Goal: Task Accomplishment & Management: Complete application form

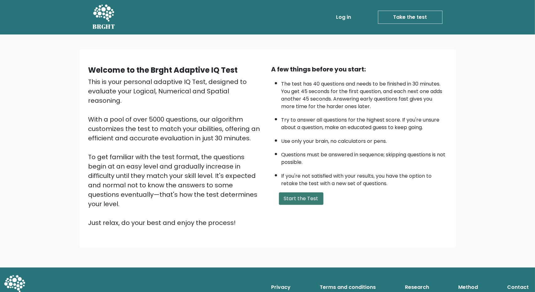
click at [315, 197] on button "Start the Test" at bounding box center [301, 199] width 45 height 13
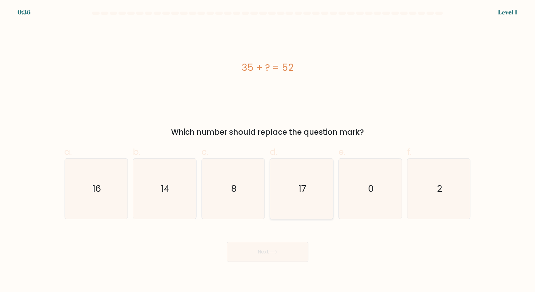
click at [316, 189] on icon "17" at bounding box center [302, 189] width 61 height 61
click at [268, 150] on input "d. 17" at bounding box center [268, 148] width 0 height 4
radio input "true"
click at [281, 249] on button "Next" at bounding box center [268, 252] width 82 height 20
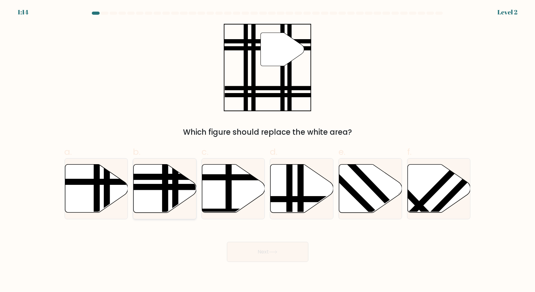
click at [179, 184] on icon at bounding box center [165, 189] width 63 height 48
click at [268, 150] on input "b." at bounding box center [268, 148] width 0 height 4
radio input "true"
click at [269, 254] on button "Next" at bounding box center [268, 252] width 82 height 20
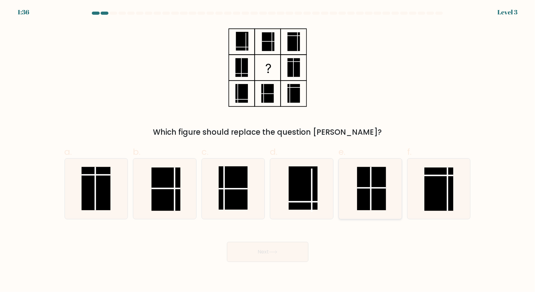
click at [374, 190] on rect at bounding box center [371, 188] width 29 height 43
click at [268, 150] on input "e." at bounding box center [268, 148] width 0 height 4
radio input "true"
click at [282, 253] on button "Next" at bounding box center [268, 252] width 82 height 20
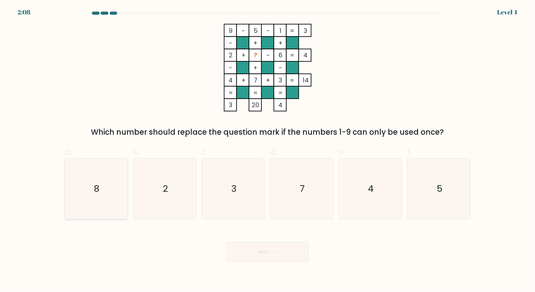
click at [104, 181] on icon "8" at bounding box center [96, 189] width 61 height 61
click at [268, 150] on input "a. 8" at bounding box center [268, 148] width 0 height 4
radio input "true"
drag, startPoint x: 263, startPoint y: 253, endPoint x: 258, endPoint y: 254, distance: 5.1
click at [262, 253] on button "Next" at bounding box center [268, 252] width 82 height 20
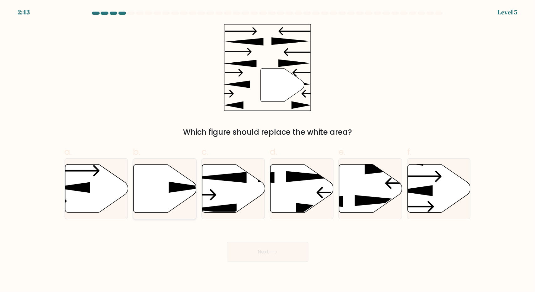
click at [181, 189] on icon at bounding box center [188, 187] width 38 height 11
click at [268, 150] on input "b." at bounding box center [268, 148] width 0 height 4
radio input "true"
drag, startPoint x: 280, startPoint y: 261, endPoint x: 279, endPoint y: 249, distance: 12.0
click at [279, 254] on button "Next" at bounding box center [268, 252] width 82 height 20
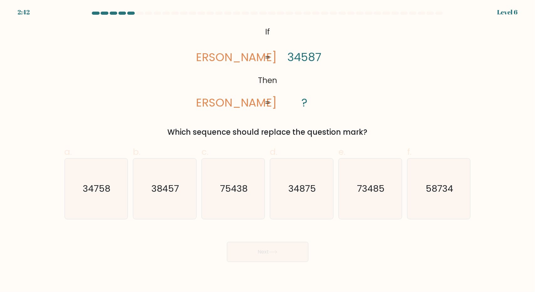
click at [279, 249] on button "Next" at bounding box center [268, 252] width 82 height 20
click at [391, 108] on div "@import url('https://fonts.googleapis.com/css?family=Abril+Fatface:400,100,100i…" at bounding box center [268, 81] width 414 height 114
drag, startPoint x: 396, startPoint y: 69, endPoint x: 393, endPoint y: 49, distance: 20.4
click at [393, 49] on div "@import url('https://fonts.googleapis.com/css?family=Abril+Fatface:400,100,100i…" at bounding box center [268, 81] width 414 height 114
drag, startPoint x: 398, startPoint y: 54, endPoint x: 396, endPoint y: 46, distance: 8.1
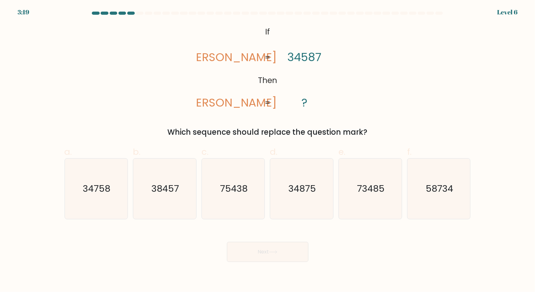
click at [396, 46] on div "@import url('https://fonts.googleapis.com/css?family=Abril+Fatface:400,100,100i…" at bounding box center [268, 81] width 414 height 114
click at [169, 184] on text "38457" at bounding box center [165, 189] width 28 height 13
click at [268, 150] on input "b. 38457" at bounding box center [268, 148] width 0 height 4
radio input "true"
click at [280, 247] on button "Next" at bounding box center [268, 252] width 82 height 20
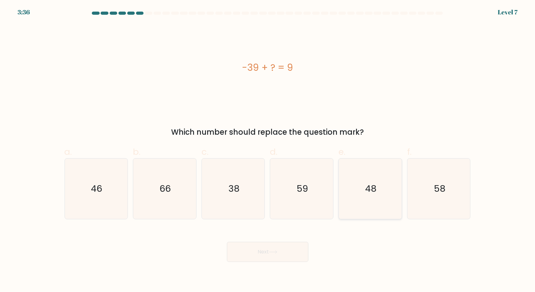
click at [364, 180] on icon "48" at bounding box center [370, 189] width 61 height 61
click at [268, 150] on input "e. 48" at bounding box center [268, 148] width 0 height 4
radio input "true"
click at [270, 246] on button "Next" at bounding box center [268, 252] width 82 height 20
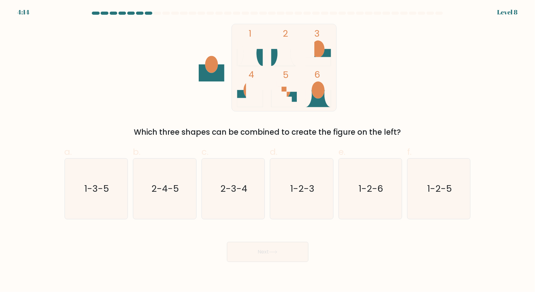
drag, startPoint x: 201, startPoint y: 114, endPoint x: 180, endPoint y: 114, distance: 20.4
click at [180, 114] on div "1 2 3 4 5 6 Which three shapes can be combined to create the figure on the left?" at bounding box center [268, 81] width 414 height 114
click at [368, 190] on text "1-2-6" at bounding box center [371, 189] width 24 height 13
click at [268, 150] on input "e. 1-2-6" at bounding box center [268, 148] width 0 height 4
radio input "true"
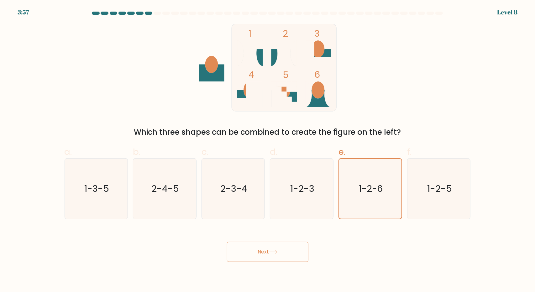
click at [306, 247] on button "Next" at bounding box center [268, 252] width 82 height 20
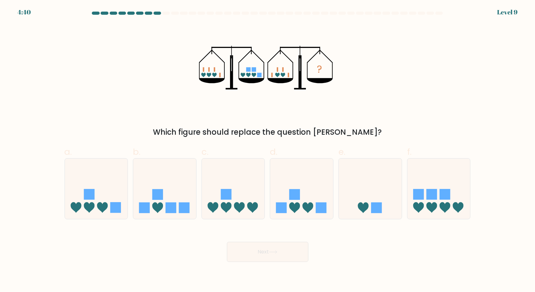
drag, startPoint x: 404, startPoint y: 104, endPoint x: 372, endPoint y: 106, distance: 31.7
click at [372, 106] on div "? Which figure should replace the question mark?" at bounding box center [268, 81] width 414 height 114
drag, startPoint x: 372, startPoint y: 106, endPoint x: 365, endPoint y: 105, distance: 6.9
click at [365, 105] on div "? Which figure should replace the question mark?" at bounding box center [268, 81] width 414 height 114
drag, startPoint x: 365, startPoint y: 105, endPoint x: 349, endPoint y: 107, distance: 16.1
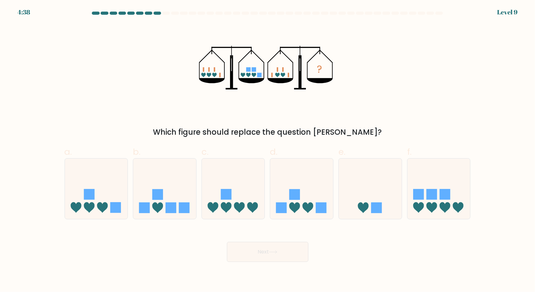
click at [349, 107] on div "? Which figure should replace the question mark?" at bounding box center [268, 81] width 414 height 114
click at [315, 212] on icon at bounding box center [301, 189] width 63 height 52
click at [268, 150] on input "d." at bounding box center [268, 148] width 0 height 4
radio input "true"
click at [290, 257] on button "Next" at bounding box center [268, 252] width 82 height 20
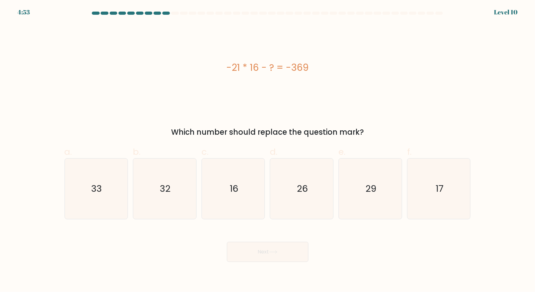
drag, startPoint x: 395, startPoint y: 100, endPoint x: 361, endPoint y: 106, distance: 34.3
click at [361, 106] on div "-21 * 16 - ? = -369" at bounding box center [268, 68] width 406 height 88
drag, startPoint x: 361, startPoint y: 106, endPoint x: 344, endPoint y: 111, distance: 17.6
click at [344, 109] on div "-21 * 16 - ? = -369" at bounding box center [268, 68] width 406 height 88
drag, startPoint x: 344, startPoint y: 112, endPoint x: 342, endPoint y: 114, distance: 3.3
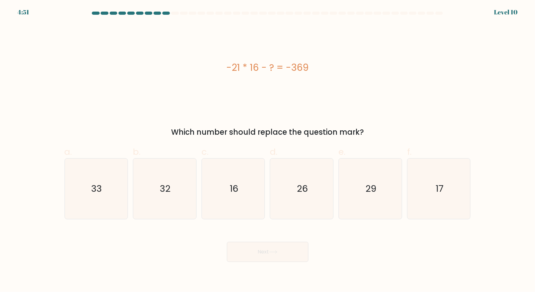
click at [341, 114] on div "-21 * 16 - ? = -369 Which number should replace the question mark?" at bounding box center [268, 81] width 414 height 114
click at [98, 174] on icon "33" at bounding box center [96, 189] width 61 height 61
click at [268, 150] on input "a. 33" at bounding box center [268, 148] width 0 height 4
radio input "true"
click at [276, 257] on button "Next" at bounding box center [268, 252] width 82 height 20
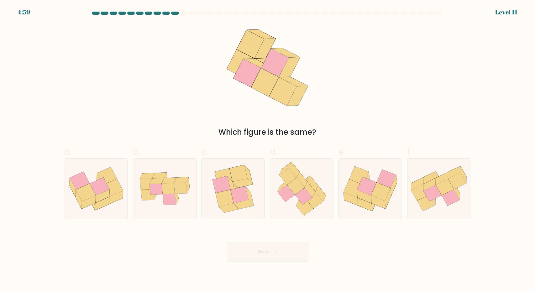
drag, startPoint x: 235, startPoint y: 109, endPoint x: 201, endPoint y: 103, distance: 34.9
click at [198, 101] on div "Which figure is the same?" at bounding box center [268, 81] width 414 height 114
drag, startPoint x: 204, startPoint y: 106, endPoint x: 181, endPoint y: 105, distance: 23.2
click at [181, 105] on div "Which figure is the same?" at bounding box center [268, 81] width 414 height 114
drag, startPoint x: 194, startPoint y: 108, endPoint x: 176, endPoint y: 106, distance: 18.3
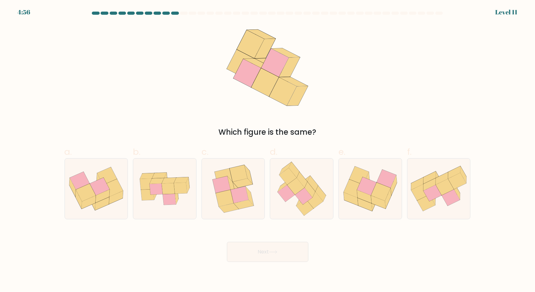
click at [174, 106] on div "Which figure is the same?" at bounding box center [268, 81] width 414 height 114
click at [300, 184] on icon at bounding box center [295, 186] width 17 height 17
click at [268, 150] on input "d." at bounding box center [268, 148] width 0 height 4
radio input "true"
click at [274, 246] on button "Next" at bounding box center [268, 252] width 82 height 20
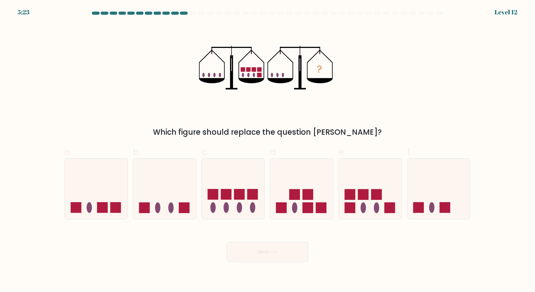
drag, startPoint x: 401, startPoint y: 106, endPoint x: 358, endPoint y: 105, distance: 43.9
click at [358, 105] on div "? Which figure should replace the question mark?" at bounding box center [268, 81] width 414 height 114
drag, startPoint x: 358, startPoint y: 105, endPoint x: 323, endPoint y: 115, distance: 35.9
click at [323, 115] on div "? Which figure should replace the question mark?" at bounding box center [268, 81] width 414 height 114
drag, startPoint x: 392, startPoint y: 117, endPoint x: 371, endPoint y: 110, distance: 22.1
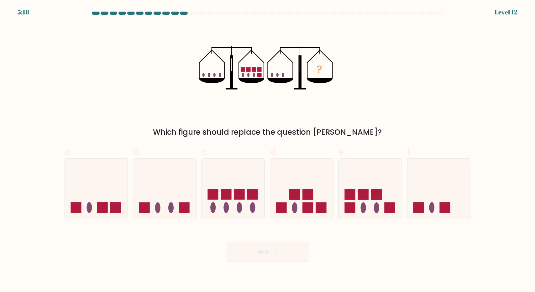
click at [371, 110] on div "? Which figure should replace the question mark?" at bounding box center [268, 81] width 414 height 114
drag, startPoint x: 404, startPoint y: 107, endPoint x: 369, endPoint y: 108, distance: 34.5
drag, startPoint x: 369, startPoint y: 108, endPoint x: 352, endPoint y: 113, distance: 18.0
click at [352, 113] on div "? Which figure should replace the question mark?" at bounding box center [268, 81] width 414 height 114
drag, startPoint x: 352, startPoint y: 115, endPoint x: 324, endPoint y: 116, distance: 28.2
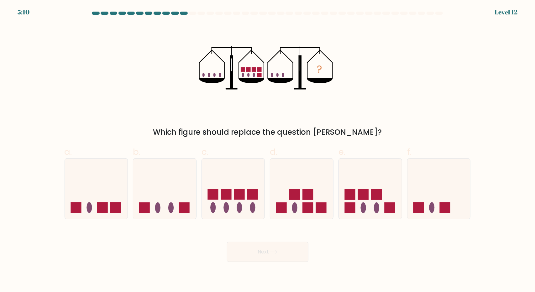
click at [324, 115] on div "? Which figure should replace the question mark?" at bounding box center [268, 81] width 414 height 114
click at [371, 198] on icon at bounding box center [370, 189] width 63 height 52
click at [268, 150] on input "e." at bounding box center [268, 148] width 0 height 4
radio input "true"
click at [273, 252] on icon at bounding box center [273, 252] width 8 height 3
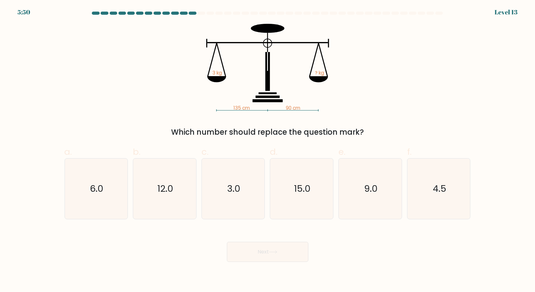
drag, startPoint x: 410, startPoint y: 106, endPoint x: 368, endPoint y: 115, distance: 42.5
drag, startPoint x: 368, startPoint y: 115, endPoint x: 352, endPoint y: 116, distance: 16.3
click at [352, 116] on div "135 cm 90 cm 3 kg ? kg Which number should replace the question mark?" at bounding box center [268, 81] width 414 height 114
drag, startPoint x: 381, startPoint y: 111, endPoint x: 376, endPoint y: 109, distance: 5.5
click at [376, 109] on div "135 cm 90 cm 3 kg ? kg Which number should replace the question mark?" at bounding box center [268, 81] width 414 height 114
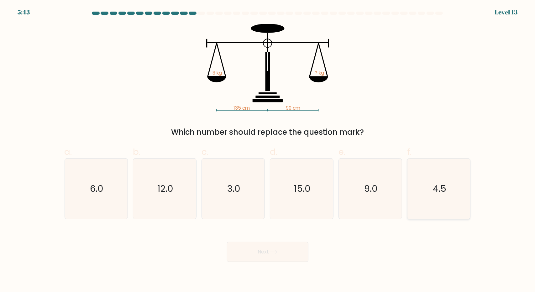
click at [445, 208] on icon "4.5" at bounding box center [439, 189] width 61 height 61
click at [268, 150] on input "f. 4.5" at bounding box center [268, 148] width 0 height 4
radio input "true"
click at [297, 251] on button "Next" at bounding box center [268, 252] width 82 height 20
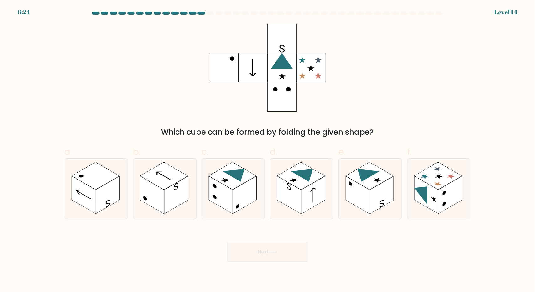
drag, startPoint x: 360, startPoint y: 103, endPoint x: 355, endPoint y: 74, distance: 28.7
click at [355, 74] on div "Which cube can be formed by folding the given shape?" at bounding box center [268, 81] width 414 height 114
click at [438, 195] on rect at bounding box center [427, 195] width 24 height 38
click at [268, 150] on input "f." at bounding box center [268, 148] width 0 height 4
radio input "true"
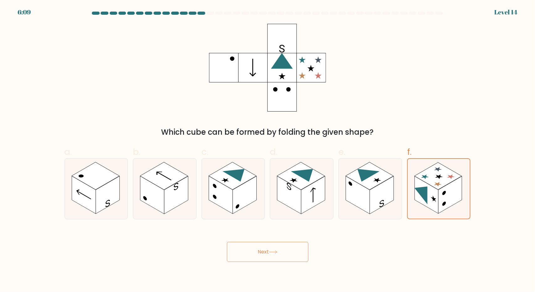
click at [292, 252] on button "Next" at bounding box center [268, 252] width 82 height 20
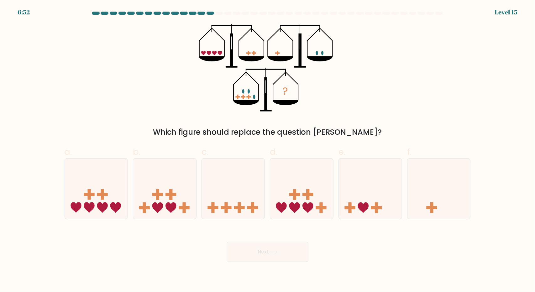
drag, startPoint x: 397, startPoint y: 119, endPoint x: 358, endPoint y: 112, distance: 39.6
click at [358, 112] on div "? Which figure should replace the question mark?" at bounding box center [268, 81] width 414 height 114
drag, startPoint x: 359, startPoint y: 114, endPoint x: 348, endPoint y: 106, distance: 13.4
click at [348, 106] on div "? Which figure should replace the question mark?" at bounding box center [268, 81] width 414 height 114
click at [174, 187] on icon at bounding box center [164, 189] width 63 height 52
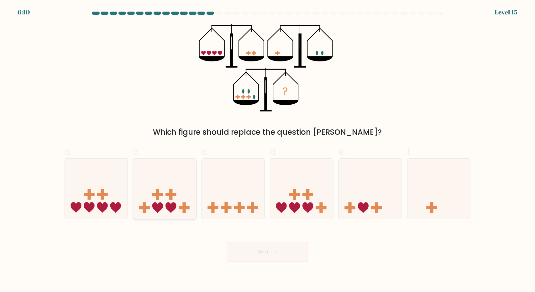
click at [268, 150] on input "b." at bounding box center [268, 148] width 0 height 4
radio input "true"
click at [154, 126] on div "? Which figure should replace the question mark?" at bounding box center [268, 81] width 414 height 114
click at [325, 166] on icon at bounding box center [301, 189] width 63 height 52
click at [268, 150] on input "d." at bounding box center [268, 148] width 0 height 4
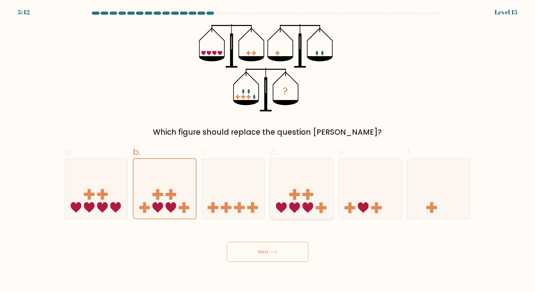
radio input "true"
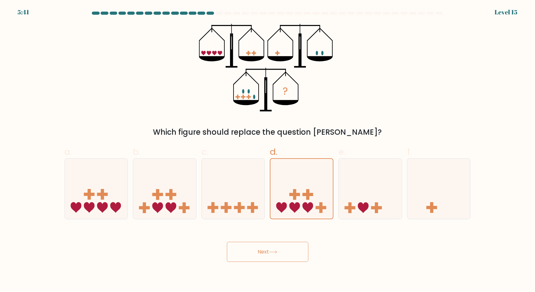
click at [293, 258] on button "Next" at bounding box center [268, 252] width 82 height 20
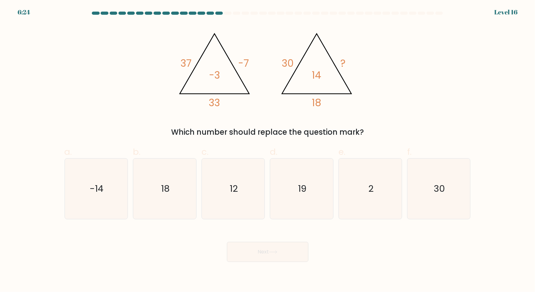
drag, startPoint x: 399, startPoint y: 104, endPoint x: 398, endPoint y: 78, distance: 26.0
drag, startPoint x: 398, startPoint y: 78, endPoint x: 396, endPoint y: 54, distance: 24.0
click at [396, 54] on div "@import url('https://fonts.googleapis.com/css?family=Abril+Fatface:400,100,100i…" at bounding box center [268, 81] width 414 height 114
drag, startPoint x: 402, startPoint y: 65, endPoint x: 403, endPoint y: 54, distance: 10.7
click at [403, 54] on div "@import url('https://fonts.googleapis.com/css?family=Abril+Fatface:400,100,100i…" at bounding box center [268, 81] width 414 height 114
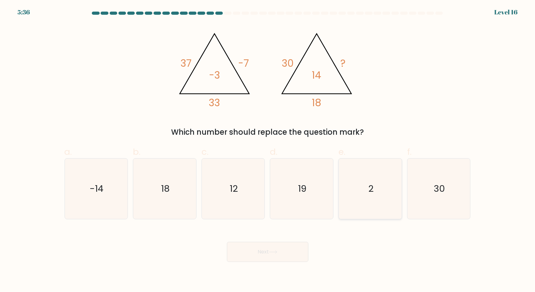
click at [359, 159] on icon "2" at bounding box center [370, 189] width 61 height 61
click at [268, 150] on input "e. 2" at bounding box center [268, 148] width 0 height 4
radio input "true"
click at [288, 252] on button "Next" at bounding box center [268, 252] width 82 height 20
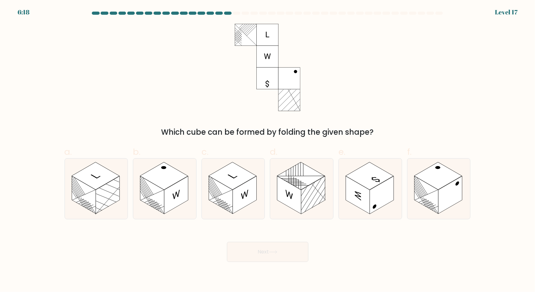
drag, startPoint x: 405, startPoint y: 78, endPoint x: 391, endPoint y: 50, distance: 31.4
click at [391, 50] on div "Which cube can be formed by folding the given shape?" at bounding box center [268, 81] width 414 height 114
drag, startPoint x: 203, startPoint y: 112, endPoint x: 167, endPoint y: 114, distance: 35.5
click at [167, 114] on div "Which cube can be formed by folding the given shape?" at bounding box center [268, 81] width 414 height 114
click at [225, 185] on rect at bounding box center [233, 176] width 48 height 28
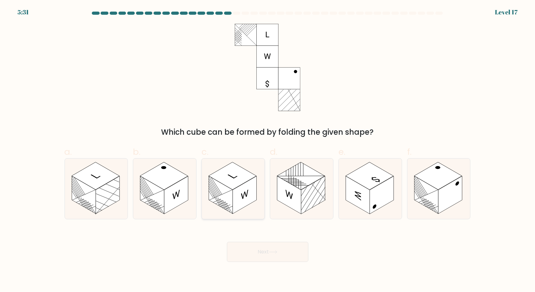
click at [268, 150] on input "c." at bounding box center [268, 148] width 0 height 4
radio input "true"
click at [267, 251] on button "Next" at bounding box center [268, 252] width 82 height 20
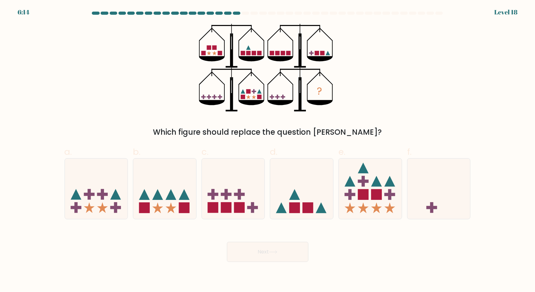
drag, startPoint x: 413, startPoint y: 86, endPoint x: 399, endPoint y: 59, distance: 31.0
click at [399, 59] on div "? Which figure should replace the question mark?" at bounding box center [268, 81] width 414 height 114
drag, startPoint x: 434, startPoint y: 66, endPoint x: 424, endPoint y: 44, distance: 23.7
click at [424, 44] on div "? Which figure should replace the question mark?" at bounding box center [268, 81] width 414 height 114
drag, startPoint x: 220, startPoint y: 125, endPoint x: 185, endPoint y: 121, distance: 35.3
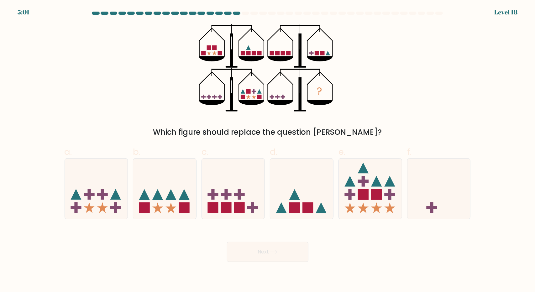
click at [185, 121] on div "? Which figure should replace the question mark?" at bounding box center [268, 81] width 414 height 114
click at [310, 200] on icon at bounding box center [301, 189] width 63 height 52
click at [268, 150] on input "d." at bounding box center [268, 148] width 0 height 4
radio input "true"
click at [297, 249] on button "Next" at bounding box center [268, 252] width 82 height 20
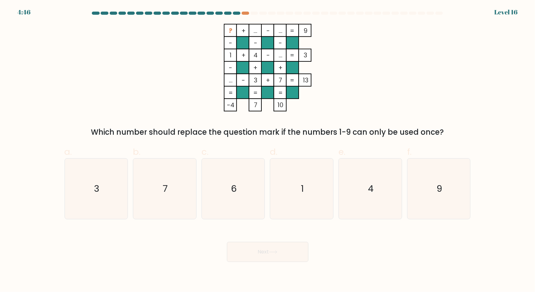
drag, startPoint x: 408, startPoint y: 85, endPoint x: 380, endPoint y: 74, distance: 29.8
click at [380, 74] on div "? + ... - ... 9 - - - 1 + 4 - ... 3 - + + ... - 3 + 7 = 13 = = = = -4 7 10 = Wh…" at bounding box center [268, 81] width 414 height 114
drag, startPoint x: 380, startPoint y: 73, endPoint x: 369, endPoint y: 52, distance: 23.8
click at [369, 52] on div "? + ... - ... 9 - - - 1 + 4 - ... 3 - + + ... - 3 + 7 = 13 = = = = -4 7 10 = Wh…" at bounding box center [268, 81] width 414 height 114
drag, startPoint x: 369, startPoint y: 52, endPoint x: 365, endPoint y: 42, distance: 10.8
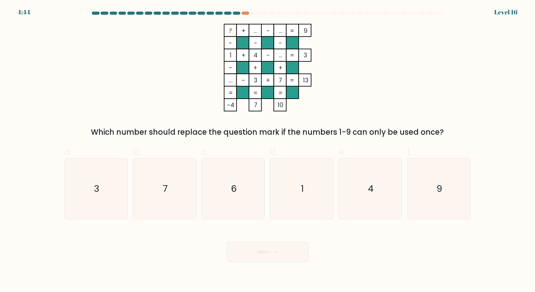
click at [365, 42] on div "? + ... - ... 9 - - - 1 + 4 - ... 3 - + + ... - 3 + 7 = 13 = = = = -4 7 10 = Wh…" at bounding box center [268, 81] width 414 height 114
click at [230, 80] on tspan "..." at bounding box center [231, 80] width 4 height 9
click at [230, 81] on tspan "..." at bounding box center [231, 80] width 4 height 9
click at [231, 81] on tspan "..." at bounding box center [231, 80] width 4 height 9
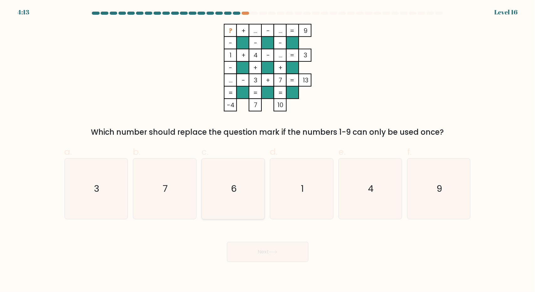
click at [242, 181] on icon "6" at bounding box center [233, 189] width 61 height 61
click at [268, 150] on input "c. 6" at bounding box center [268, 148] width 0 height 4
radio input "true"
click at [285, 255] on button "Next" at bounding box center [268, 252] width 82 height 20
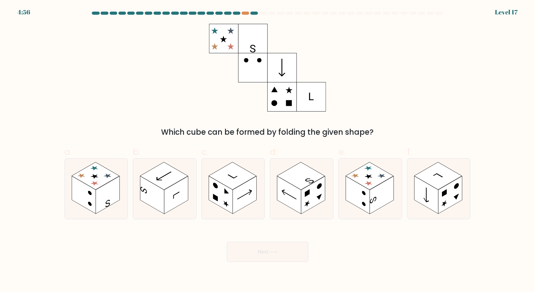
drag, startPoint x: 364, startPoint y: 54, endPoint x: 353, endPoint y: 42, distance: 16.4
click at [353, 42] on div "Which cube can be formed by folding the given shape?" at bounding box center [268, 81] width 414 height 114
click at [245, 13] on div at bounding box center [246, 13] width 8 height 3
click at [256, 13] on div at bounding box center [255, 13] width 8 height 3
drag, startPoint x: 326, startPoint y: 56, endPoint x: 315, endPoint y: 41, distance: 18.7
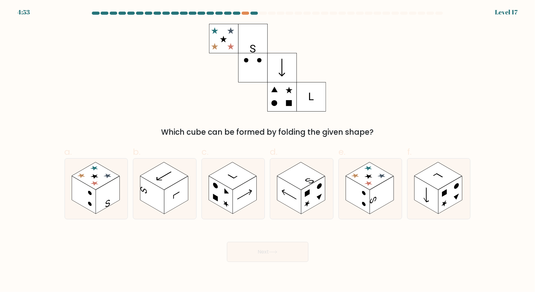
click at [315, 41] on icon at bounding box center [267, 68] width 117 height 88
click at [392, 173] on icon at bounding box center [370, 189] width 63 height 61
click at [268, 150] on input "e." at bounding box center [268, 148] width 0 height 4
radio input "true"
click at [270, 246] on button "Next" at bounding box center [268, 252] width 82 height 20
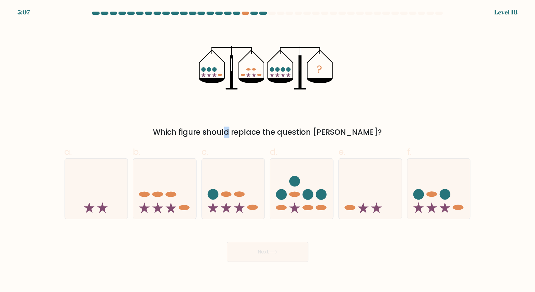
drag, startPoint x: 235, startPoint y: 118, endPoint x: 203, endPoint y: 116, distance: 31.7
click at [200, 114] on div "? Which figure should replace the question mark?" at bounding box center [268, 81] width 414 height 114
click at [285, 116] on div "? Which figure should replace the question mark?" at bounding box center [268, 81] width 414 height 114
drag, startPoint x: 271, startPoint y: 96, endPoint x: 248, endPoint y: 104, distance: 24.6
drag, startPoint x: 248, startPoint y: 104, endPoint x: 229, endPoint y: 109, distance: 19.7
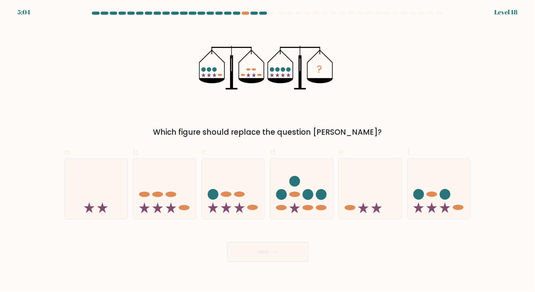
click at [229, 109] on icon "?" at bounding box center [267, 68] width 137 height 88
drag, startPoint x: 230, startPoint y: 109, endPoint x: 226, endPoint y: 110, distance: 3.2
click at [226, 110] on icon "?" at bounding box center [267, 68] width 137 height 88
click at [251, 185] on icon at bounding box center [233, 189] width 63 height 52
click at [268, 150] on input "c." at bounding box center [268, 148] width 0 height 4
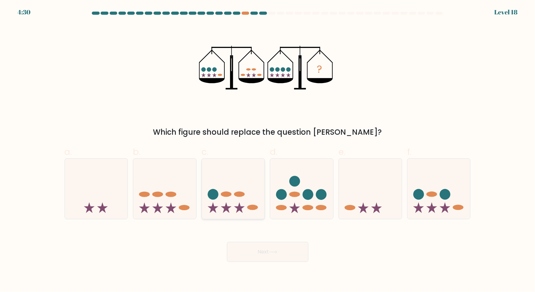
radio input "true"
click at [271, 251] on icon at bounding box center [273, 252] width 8 height 3
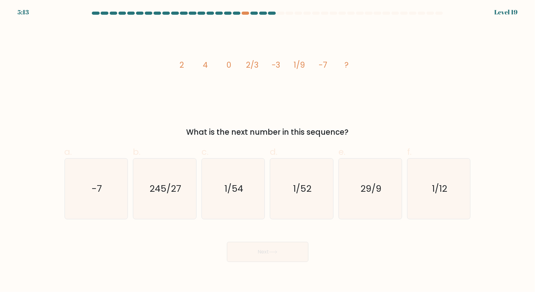
drag, startPoint x: 332, startPoint y: 104, endPoint x: 300, endPoint y: 111, distance: 33.0
click at [300, 111] on icon "image/svg+xml 2 4 0 2/3 -3 1/9 -7 ?" at bounding box center [268, 68] width 188 height 88
drag, startPoint x: 300, startPoint y: 111, endPoint x: 282, endPoint y: 115, distance: 18.0
click at [282, 115] on div "image/svg+xml 2 4 0 2/3 -3 1/9 -7 ? What is the next number in this sequence?" at bounding box center [268, 81] width 414 height 114
click at [243, 190] on icon "1/54" at bounding box center [233, 189] width 61 height 61
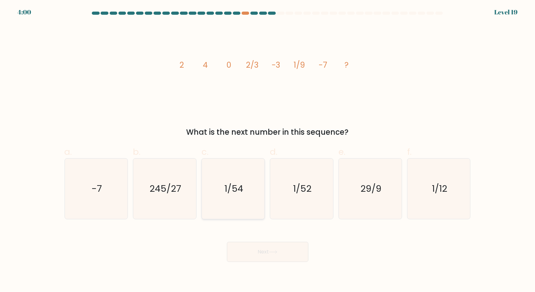
click at [268, 150] on input "c. 1/54" at bounding box center [268, 148] width 0 height 4
radio input "true"
click at [446, 184] on text "1/12" at bounding box center [439, 189] width 15 height 13
click at [268, 150] on input "f. 1/12" at bounding box center [268, 148] width 0 height 4
radio input "true"
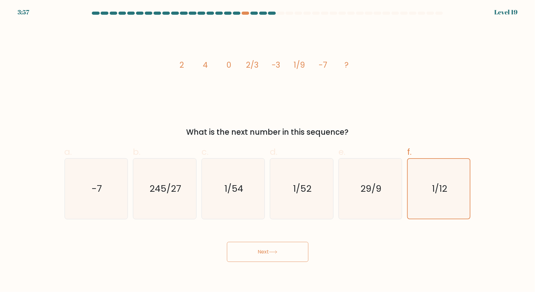
drag, startPoint x: 361, startPoint y: 94, endPoint x: 324, endPoint y: 98, distance: 36.6
click at [324, 98] on icon "image/svg+xml 2 4 0 2/3 -3 1/9 -7 ?" at bounding box center [268, 68] width 188 height 88
drag, startPoint x: 319, startPoint y: 96, endPoint x: 258, endPoint y: 104, distance: 61.9
click at [258, 104] on icon "image/svg+xml 2 4 0 2/3 -3 1/9 -7 ?" at bounding box center [268, 68] width 188 height 88
drag, startPoint x: 296, startPoint y: 83, endPoint x: 284, endPoint y: 83, distance: 12.2
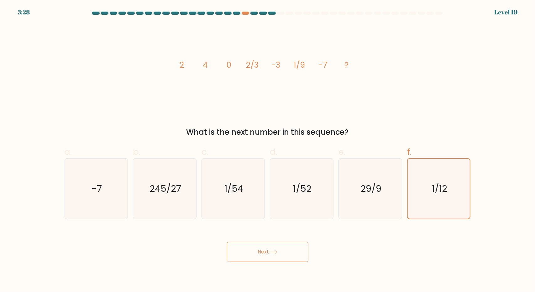
drag, startPoint x: 284, startPoint y: 83, endPoint x: 265, endPoint y: 85, distance: 19.2
click at [264, 86] on icon "image/svg+xml 2 4 0 2/3 -3 1/9 -7 ?" at bounding box center [268, 68] width 188 height 88
click at [264, 85] on icon "image/svg+xml 2 4 0 2/3 -3 1/9 -7 ?" at bounding box center [268, 68] width 188 height 88
click at [230, 200] on icon "1/54" at bounding box center [233, 189] width 61 height 61
click at [268, 150] on input "c. 1/54" at bounding box center [268, 148] width 0 height 4
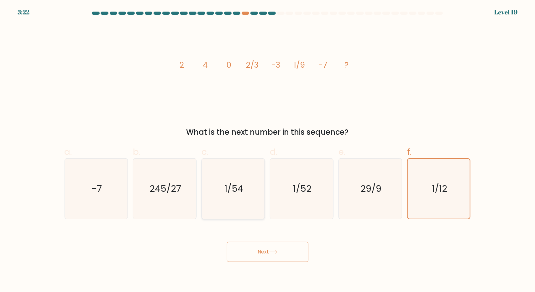
radio input "true"
click at [270, 246] on button "Next" at bounding box center [268, 252] width 82 height 20
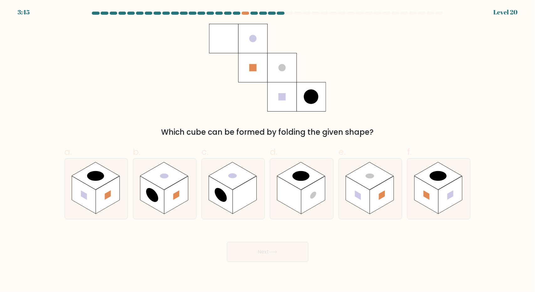
drag, startPoint x: 381, startPoint y: 108, endPoint x: 365, endPoint y: 100, distance: 17.4
click at [365, 100] on div "Which cube can be formed by folding the given shape?" at bounding box center [268, 81] width 414 height 114
drag, startPoint x: 404, startPoint y: 85, endPoint x: 385, endPoint y: 48, distance: 41.5
click at [385, 48] on div "Which cube can be formed by folding the given shape?" at bounding box center [268, 81] width 414 height 114
click at [292, 193] on rect at bounding box center [290, 195] width 24 height 38
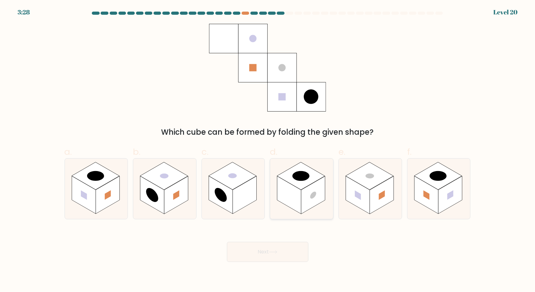
click at [268, 150] on input "d." at bounding box center [268, 148] width 0 height 4
radio input "true"
click at [242, 189] on rect at bounding box center [245, 195] width 24 height 38
click at [268, 150] on input "c." at bounding box center [268, 148] width 0 height 4
radio input "true"
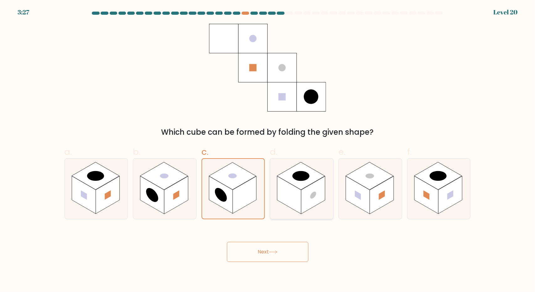
click at [310, 185] on rect at bounding box center [301, 176] width 48 height 28
click at [268, 150] on input "d." at bounding box center [268, 148] width 0 height 4
radio input "true"
click at [242, 185] on rect at bounding box center [245, 195] width 24 height 38
click at [268, 150] on input "c." at bounding box center [268, 148] width 0 height 4
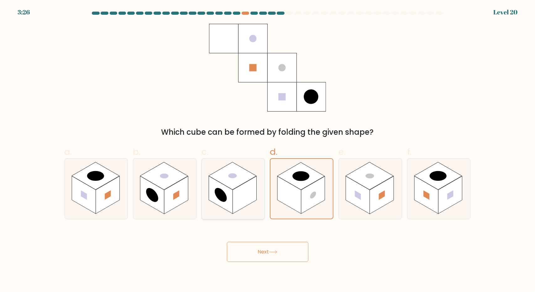
radio input "true"
click at [294, 195] on rect at bounding box center [290, 195] width 24 height 38
click at [268, 150] on input "d." at bounding box center [268, 148] width 0 height 4
radio input "true"
click at [296, 257] on button "Next" at bounding box center [268, 252] width 82 height 20
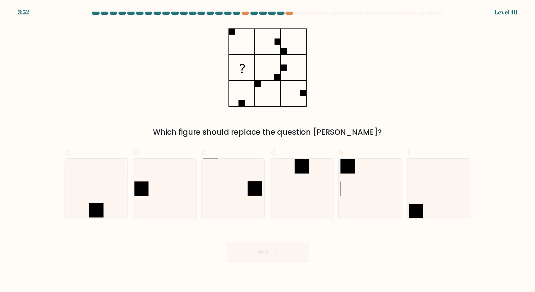
drag, startPoint x: 401, startPoint y: 82, endPoint x: 396, endPoint y: 57, distance: 24.9
click at [396, 57] on div "Which figure should replace the question mark?" at bounding box center [268, 81] width 414 height 114
drag, startPoint x: 396, startPoint y: 52, endPoint x: 390, endPoint y: 42, distance: 12.0
click at [390, 42] on div "Which figure should replace the question mark?" at bounding box center [268, 81] width 414 height 114
click at [331, 84] on div "Which figure should replace the question mark?" at bounding box center [268, 81] width 414 height 114
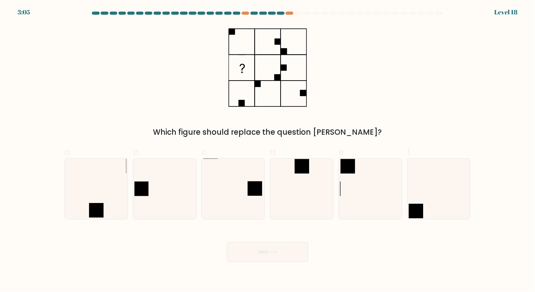
drag, startPoint x: 358, startPoint y: 77, endPoint x: 360, endPoint y: 65, distance: 12.2
click at [360, 65] on div "Which figure should replace the question mark?" at bounding box center [268, 81] width 414 height 114
click at [309, 178] on icon at bounding box center [302, 189] width 61 height 61
click at [268, 150] on input "d." at bounding box center [268, 148] width 0 height 4
radio input "true"
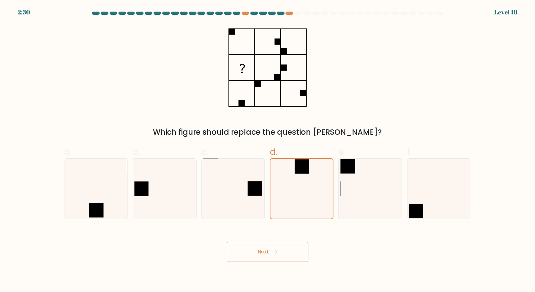
click at [281, 256] on button "Next" at bounding box center [268, 252] width 82 height 20
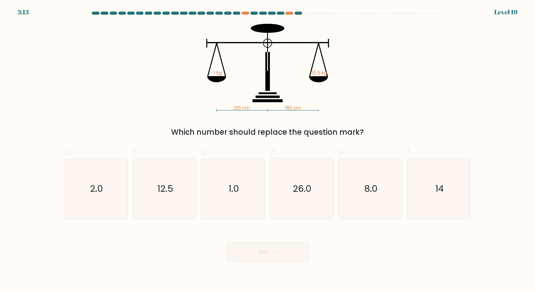
drag, startPoint x: 389, startPoint y: 89, endPoint x: 394, endPoint y: 81, distance: 10.1
drag, startPoint x: 394, startPoint y: 81, endPoint x: 396, endPoint y: 59, distance: 22.1
drag, startPoint x: 396, startPoint y: 59, endPoint x: 398, endPoint y: 53, distance: 6.1
click at [398, 53] on div "135 cm 180 cm ? kg 10.5 kg Which number should replace the question mark?" at bounding box center [268, 81] width 414 height 114
drag, startPoint x: 437, startPoint y: 94, endPoint x: 413, endPoint y: 76, distance: 30.4
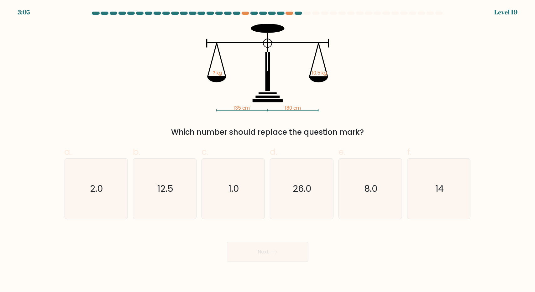
click at [413, 76] on div "135 cm 180 cm ? kg 10.5 kg Which number should replace the question mark?" at bounding box center [268, 81] width 414 height 114
drag, startPoint x: 409, startPoint y: 79, endPoint x: 394, endPoint y: 68, distance: 18.6
click at [394, 68] on div "135 cm 180 cm ? kg 10.5 kg Which number should replace the question mark?" at bounding box center [268, 81] width 414 height 114
drag, startPoint x: 404, startPoint y: 120, endPoint x: 398, endPoint y: 98, distance: 23.4
click at [398, 98] on div "135 cm 180 cm ? kg 10.5 kg Which number should replace the question mark?" at bounding box center [268, 81] width 414 height 114
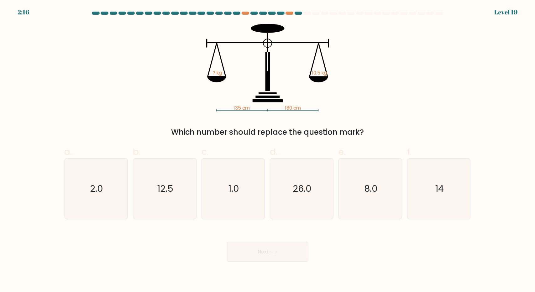
drag, startPoint x: 390, startPoint y: 71, endPoint x: 392, endPoint y: 59, distance: 12.8
click at [392, 59] on div "135 cm 180 cm ? kg 10.5 kg Which number should replace the question mark?" at bounding box center [268, 81] width 414 height 114
drag, startPoint x: 363, startPoint y: 238, endPoint x: 356, endPoint y: 245, distance: 9.8
click at [356, 245] on div "Next" at bounding box center [268, 244] width 414 height 35
drag, startPoint x: 358, startPoint y: 242, endPoint x: 349, endPoint y: 250, distance: 11.6
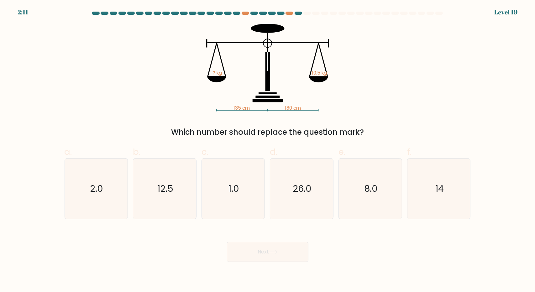
click at [349, 250] on div "Next" at bounding box center [268, 244] width 414 height 35
drag, startPoint x: 450, startPoint y: 98, endPoint x: 434, endPoint y: 62, distance: 39.2
drag, startPoint x: 434, startPoint y: 62, endPoint x: 429, endPoint y: 36, distance: 26.1
click at [429, 36] on div "135 cm 180 cm ? kg 10.5 kg Which number should replace the question mark?" at bounding box center [268, 81] width 414 height 114
drag, startPoint x: 371, startPoint y: 115, endPoint x: 348, endPoint y: 114, distance: 22.9
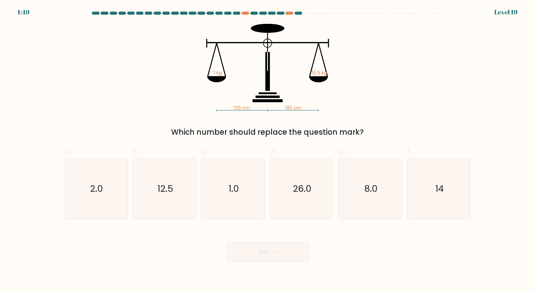
click at [348, 114] on div "135 cm 180 cm ? kg 10.5 kg Which number should replace the question mark?" at bounding box center [268, 81] width 414 height 114
drag, startPoint x: 346, startPoint y: 119, endPoint x: 339, endPoint y: 119, distance: 6.3
click at [339, 119] on div "135 cm 180 cm ? kg 10.5 kg Which number should replace the question mark?" at bounding box center [268, 81] width 414 height 114
drag, startPoint x: 415, startPoint y: 96, endPoint x: 397, endPoint y: 102, distance: 18.8
click at [397, 102] on div "135 cm 180 cm ? kg 10.5 kg Which number should replace the question mark?" at bounding box center [268, 81] width 414 height 114
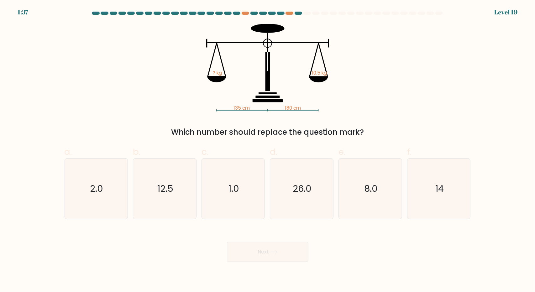
drag, startPoint x: 397, startPoint y: 102, endPoint x: 386, endPoint y: 103, distance: 10.4
click at [385, 103] on div "135 cm 180 cm ? kg 10.5 kg Which number should replace the question mark?" at bounding box center [268, 81] width 414 height 114
click at [447, 179] on icon "14" at bounding box center [439, 189] width 61 height 61
click at [268, 150] on input "f. 14" at bounding box center [268, 148] width 0 height 4
radio input "true"
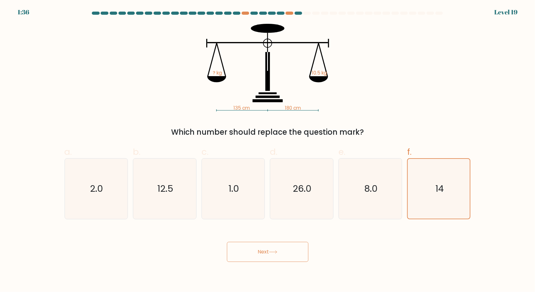
click at [272, 251] on icon at bounding box center [273, 252] width 8 height 3
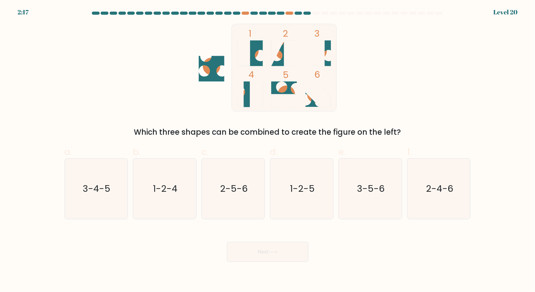
drag, startPoint x: 399, startPoint y: 78, endPoint x: 396, endPoint y: 52, distance: 25.9
click at [396, 52] on div "1 2 3 4 5 6 Which three shapes can be combined to create the figure on the left?" at bounding box center [268, 81] width 414 height 114
drag, startPoint x: 387, startPoint y: 67, endPoint x: 383, endPoint y: 56, distance: 12.0
drag, startPoint x: 383, startPoint y: 56, endPoint x: 381, endPoint y: 48, distance: 8.4
click at [381, 48] on div "1 2 3 4 5 6 Which three shapes can be combined to create the figure on the left?" at bounding box center [268, 81] width 414 height 114
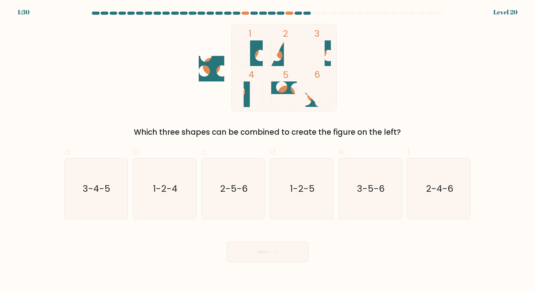
click at [256, 54] on circle at bounding box center [250, 51] width 18 height 18
click at [293, 204] on icon "1-2-5" at bounding box center [302, 189] width 61 height 61
click at [268, 150] on input "d. 1-2-5" at bounding box center [268, 148] width 0 height 4
radio input "true"
click at [164, 189] on text "1-2-4" at bounding box center [165, 189] width 24 height 13
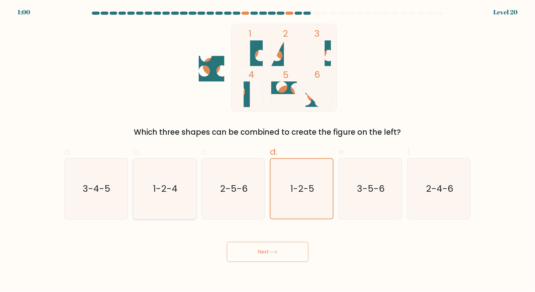
click at [268, 150] on input "b. 1-2-4" at bounding box center [268, 148] width 0 height 4
radio input "true"
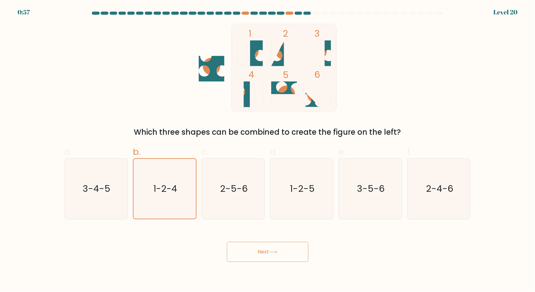
click at [353, 114] on div "1 2 3 4 5 6 Which three shapes can be combined to create the figure on the left?" at bounding box center [268, 81] width 414 height 114
click at [312, 190] on text "1-2-5" at bounding box center [302, 189] width 25 height 13
click at [268, 150] on input "d. 1-2-5" at bounding box center [268, 148] width 0 height 4
radio input "true"
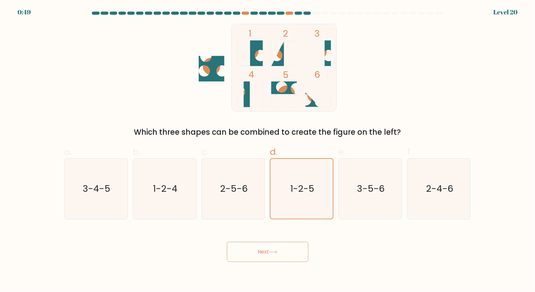
click at [282, 258] on button "Next" at bounding box center [268, 252] width 82 height 20
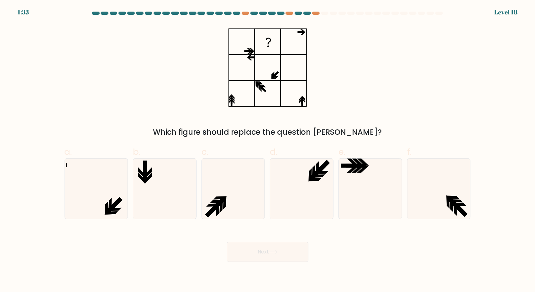
drag, startPoint x: 428, startPoint y: 84, endPoint x: 412, endPoint y: 53, distance: 35.2
click at [412, 53] on div "Which figure should replace the question mark?" at bounding box center [268, 81] width 414 height 114
drag, startPoint x: 412, startPoint y: 53, endPoint x: 404, endPoint y: 40, distance: 14.6
click at [404, 40] on div "Which figure should replace the question mark?" at bounding box center [268, 81] width 414 height 114
click at [230, 165] on icon at bounding box center [233, 189] width 61 height 61
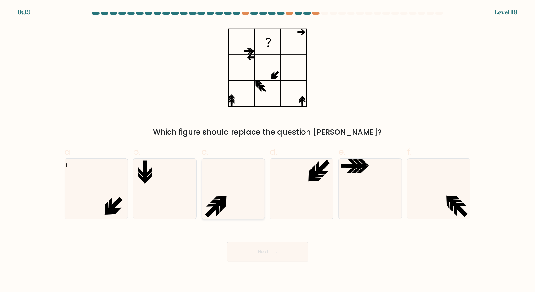
click at [268, 150] on input "c." at bounding box center [268, 148] width 0 height 4
radio input "true"
click at [278, 255] on button "Next" at bounding box center [268, 252] width 82 height 20
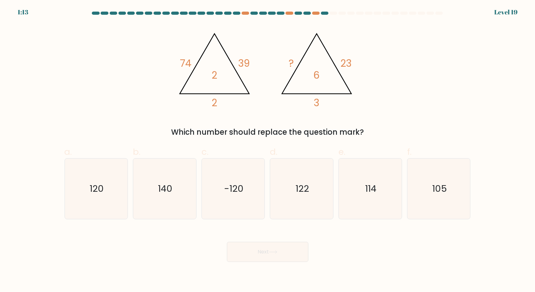
drag, startPoint x: 275, startPoint y: 141, endPoint x: 263, endPoint y: 142, distance: 11.3
click at [263, 142] on div "a. 120 b. 140" at bounding box center [268, 180] width 412 height 79
drag, startPoint x: 263, startPoint y: 142, endPoint x: 255, endPoint y: 144, distance: 8.4
click at [255, 144] on div "a. 120 b. 140" at bounding box center [268, 180] width 412 height 79
drag, startPoint x: 257, startPoint y: 140, endPoint x: 252, endPoint y: 140, distance: 4.7
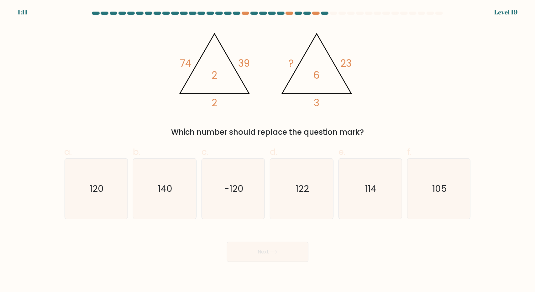
click at [252, 140] on form at bounding box center [267, 137] width 535 height 251
drag, startPoint x: 252, startPoint y: 140, endPoint x: 226, endPoint y: 140, distance: 26.0
click at [226, 141] on div "a. 120 b. 140" at bounding box center [268, 180] width 412 height 79
drag, startPoint x: 265, startPoint y: 104, endPoint x: 259, endPoint y: 106, distance: 6.4
click at [259, 105] on icon "@import url('https://fonts.googleapis.com/css?family=Abril+Fatface:400,100,100i…" at bounding box center [268, 68] width 188 height 88
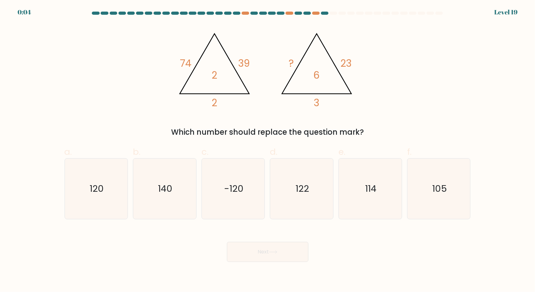
drag, startPoint x: 452, startPoint y: 137, endPoint x: 435, endPoint y: 107, distance: 34.8
click at [435, 107] on div "@import url('https://fonts.googleapis.com/css?family=Abril+Fatface:400,100,100i…" at bounding box center [268, 81] width 414 height 114
drag, startPoint x: 449, startPoint y: 121, endPoint x: 448, endPoint y: 98, distance: 23.9
click at [448, 98] on div "@import url('https://fonts.googleapis.com/css?family=Abril+Fatface:400,100,100i…" at bounding box center [268, 81] width 414 height 114
click at [425, 195] on icon "105" at bounding box center [439, 189] width 61 height 61
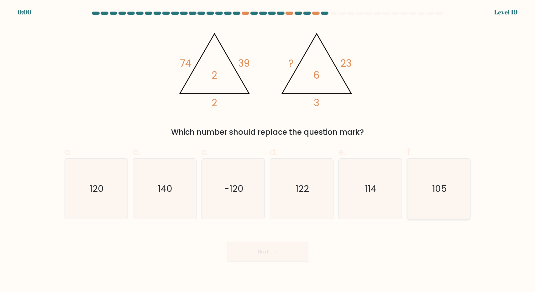
click at [268, 150] on input "f. 105" at bounding box center [268, 148] width 0 height 4
radio input "true"
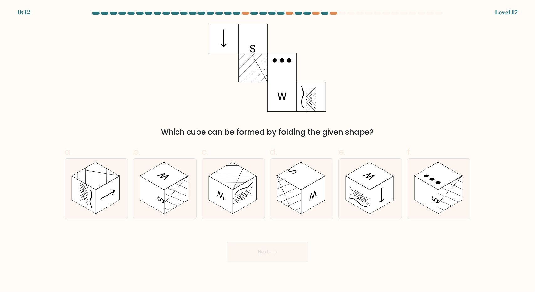
click at [250, 138] on form at bounding box center [267, 137] width 535 height 251
drag, startPoint x: 236, startPoint y: 99, endPoint x: 207, endPoint y: 99, distance: 28.5
click at [207, 99] on div "Which cube can be formed by folding the given shape?" at bounding box center [268, 81] width 414 height 114
drag, startPoint x: 243, startPoint y: 98, endPoint x: 217, endPoint y: 95, distance: 25.9
click at [217, 95] on icon at bounding box center [267, 68] width 117 height 88
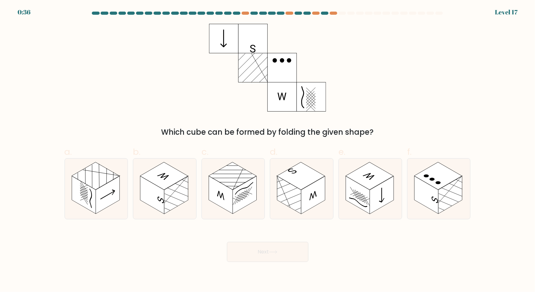
drag, startPoint x: 220, startPoint y: 94, endPoint x: 200, endPoint y: 94, distance: 19.8
click at [200, 94] on div "Which cube can be formed by folding the given shape?" at bounding box center [268, 81] width 414 height 114
click at [438, 200] on rect at bounding box center [427, 195] width 24 height 38
click at [268, 150] on input "f." at bounding box center [268, 148] width 0 height 4
radio input "true"
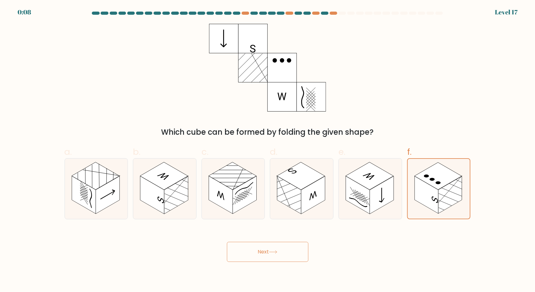
click at [264, 252] on button "Next" at bounding box center [268, 252] width 82 height 20
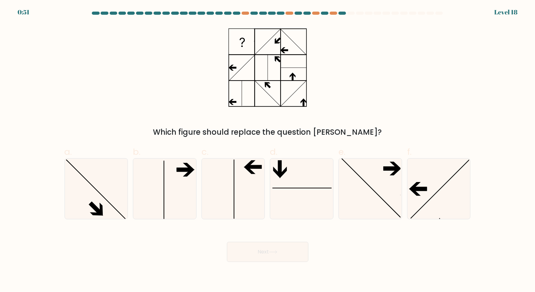
drag, startPoint x: 390, startPoint y: 76, endPoint x: 374, endPoint y: 54, distance: 26.6
click at [374, 54] on div "Which figure should replace the question [PERSON_NAME]?" at bounding box center [268, 81] width 414 height 114
click at [242, 175] on icon at bounding box center [233, 189] width 61 height 61
click at [268, 150] on input "c." at bounding box center [268, 148] width 0 height 4
radio input "true"
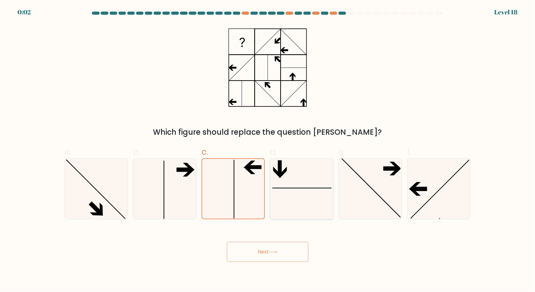
drag, startPoint x: 294, startPoint y: 197, endPoint x: 291, endPoint y: 199, distance: 3.7
click at [291, 199] on icon at bounding box center [302, 189] width 61 height 61
click at [268, 150] on input "d." at bounding box center [268, 148] width 0 height 4
radio input "true"
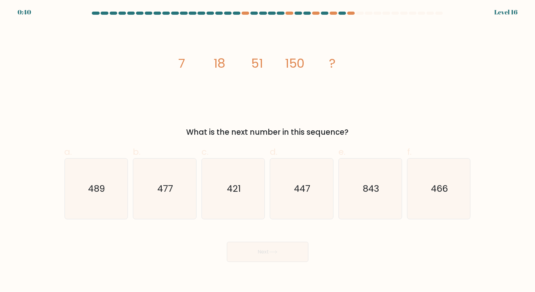
drag, startPoint x: 422, startPoint y: 98, endPoint x: 364, endPoint y: 99, distance: 58.4
click at [364, 99] on div "image/svg+xml 7 18 51 150 ? What is the next number in this sequence?" at bounding box center [268, 81] width 414 height 114
drag, startPoint x: 336, startPoint y: 103, endPoint x: 295, endPoint y: 109, distance: 41.9
click at [295, 109] on icon "image/svg+xml 7 18 51 150 ?" at bounding box center [268, 68] width 188 height 88
drag, startPoint x: 228, startPoint y: 85, endPoint x: 206, endPoint y: 96, distance: 24.8
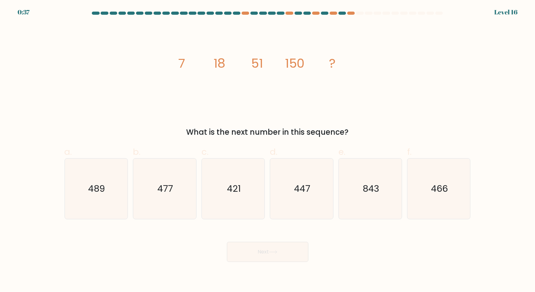
click at [206, 96] on icon "image/svg+xml 7 18 51 150 ?" at bounding box center [268, 68] width 188 height 88
drag, startPoint x: 226, startPoint y: 91, endPoint x: 212, endPoint y: 95, distance: 15.1
click at [212, 95] on icon "image/svg+xml 7 18 51 150 ?" at bounding box center [268, 68] width 188 height 88
click at [292, 189] on icon "447" at bounding box center [302, 189] width 61 height 61
click at [268, 150] on input "d. 447" at bounding box center [268, 148] width 0 height 4
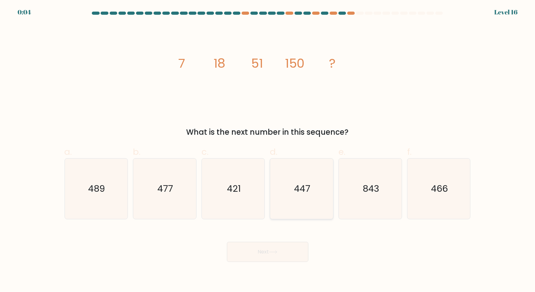
radio input "true"
click at [291, 258] on button "Next" at bounding box center [268, 252] width 82 height 20
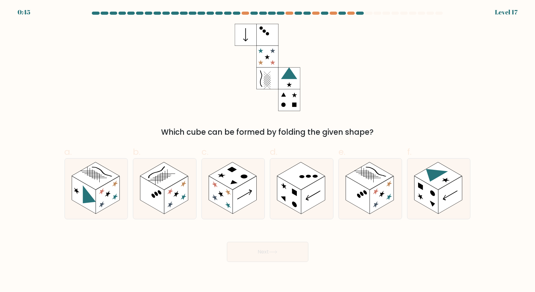
drag, startPoint x: 350, startPoint y: 115, endPoint x: 343, endPoint y: 101, distance: 16.0
click at [343, 101] on div "Which cube can be formed by folding the given shape?" at bounding box center [268, 81] width 414 height 114
click at [370, 194] on rect at bounding box center [358, 195] width 24 height 38
click at [268, 150] on input "e." at bounding box center [268, 148] width 0 height 4
radio input "true"
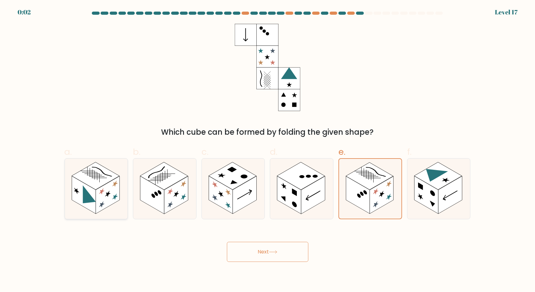
click at [91, 195] on rect at bounding box center [84, 195] width 24 height 38
click at [268, 150] on input "a." at bounding box center [268, 148] width 0 height 4
radio input "true"
click at [255, 247] on button "Next" at bounding box center [268, 252] width 82 height 20
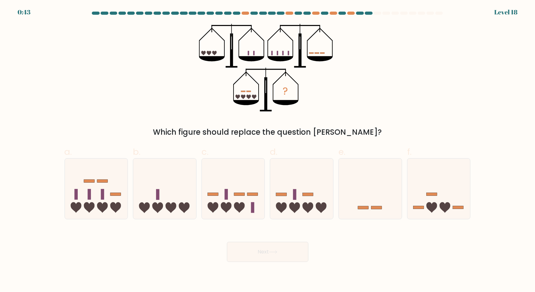
drag, startPoint x: 381, startPoint y: 128, endPoint x: 366, endPoint y: 100, distance: 31.7
drag, startPoint x: 366, startPoint y: 100, endPoint x: 362, endPoint y: 87, distance: 14.0
click at [362, 87] on div "? Which figure should replace the question mark?" at bounding box center [268, 81] width 414 height 114
drag, startPoint x: 406, startPoint y: 89, endPoint x: 401, endPoint y: 66, distance: 23.7
click at [401, 66] on div "? Which figure should replace the question mark?" at bounding box center [268, 81] width 414 height 114
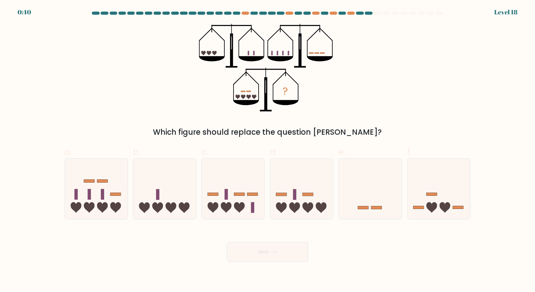
drag, startPoint x: 401, startPoint y: 66, endPoint x: 401, endPoint y: 58, distance: 7.8
click at [401, 58] on div "? Which figure should replace the question mark?" at bounding box center [268, 81] width 414 height 114
drag, startPoint x: 394, startPoint y: 86, endPoint x: 360, endPoint y: 79, distance: 34.1
click at [360, 79] on div "? Which figure should replace the question mark?" at bounding box center [268, 81] width 414 height 114
drag, startPoint x: 358, startPoint y: 87, endPoint x: 353, endPoint y: 72, distance: 16.1
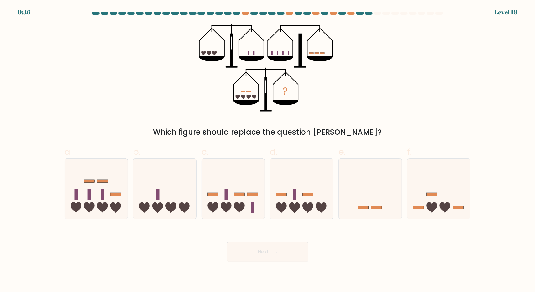
click at [353, 72] on div "? Which figure should replace the question mark?" at bounding box center [268, 81] width 414 height 114
drag, startPoint x: 353, startPoint y: 72, endPoint x: 356, endPoint y: 57, distance: 14.3
click at [356, 57] on div "? Which figure should replace the question mark?" at bounding box center [268, 81] width 414 height 114
drag, startPoint x: 380, startPoint y: 61, endPoint x: 381, endPoint y: 50, distance: 10.1
click at [381, 50] on div "? Which figure should replace the question mark?" at bounding box center [268, 81] width 414 height 114
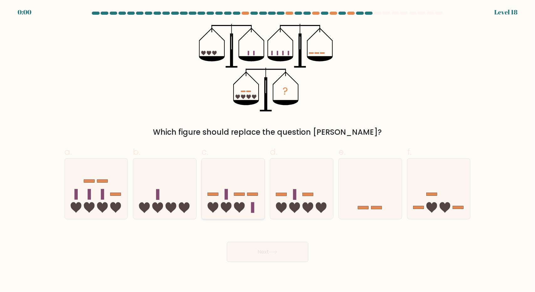
click at [215, 201] on icon at bounding box center [233, 189] width 63 height 52
click at [268, 150] on input "c." at bounding box center [268, 148] width 0 height 4
radio input "true"
click at [260, 254] on div "Next" at bounding box center [268, 244] width 414 height 35
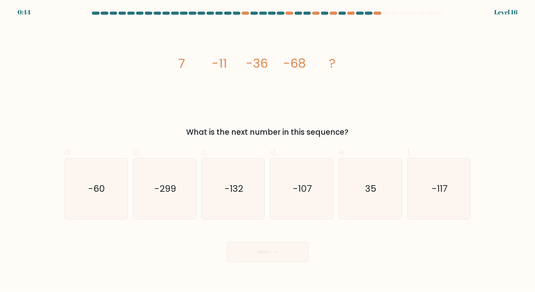
drag, startPoint x: 359, startPoint y: 114, endPoint x: 322, endPoint y: 110, distance: 37.3
click at [322, 110] on icon "image/svg+xml 7 -11 -36 -68 ?" at bounding box center [268, 68] width 188 height 88
drag, startPoint x: 321, startPoint y: 113, endPoint x: 281, endPoint y: 116, distance: 40.0
click at [281, 116] on div "image/svg+xml 7 -11 -36 -68 ? What is the next number in this sequence?" at bounding box center [268, 81] width 414 height 114
drag, startPoint x: 270, startPoint y: 106, endPoint x: 247, endPoint y: 104, distance: 22.7
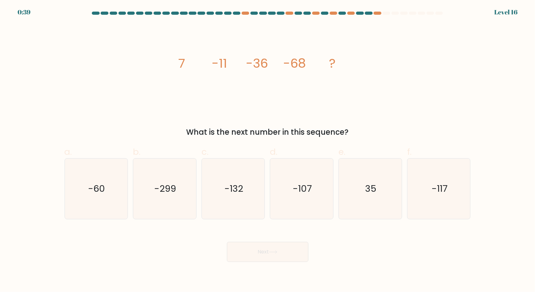
click at [247, 104] on icon "image/svg+xml 7 -11 -36 -68 ?" at bounding box center [268, 68] width 188 height 88
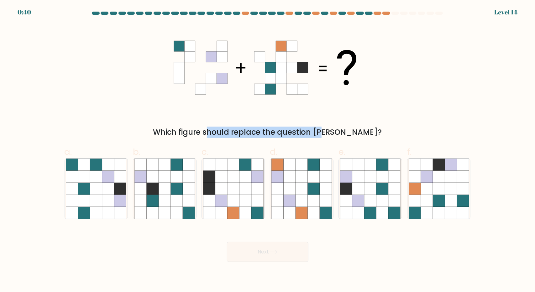
drag, startPoint x: 349, startPoint y: 109, endPoint x: 289, endPoint y: 112, distance: 60.3
click at [289, 112] on div "Which figure should replace the question [PERSON_NAME]?" at bounding box center [268, 81] width 414 height 114
click at [396, 116] on div "Which figure should replace the question [PERSON_NAME]?" at bounding box center [268, 81] width 414 height 114
click at [95, 199] on icon at bounding box center [96, 201] width 12 height 12
click at [268, 150] on input "a." at bounding box center [268, 148] width 0 height 4
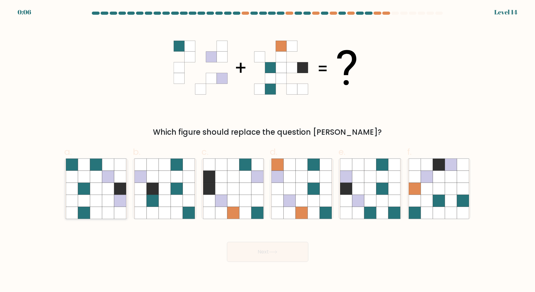
radio input "true"
click at [289, 252] on button "Next" at bounding box center [268, 252] width 82 height 20
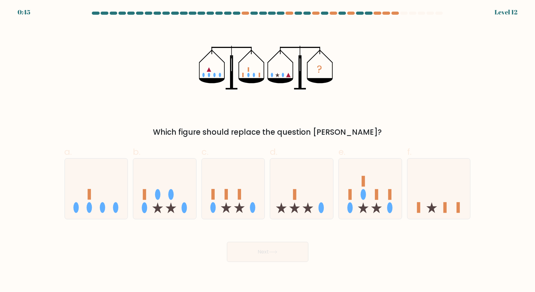
drag, startPoint x: 390, startPoint y: 109, endPoint x: 366, endPoint y: 110, distance: 23.8
click at [366, 110] on div "? Which figure should replace the question mark?" at bounding box center [268, 81] width 414 height 114
drag, startPoint x: 373, startPoint y: 114, endPoint x: 368, endPoint y: 104, distance: 11.5
click at [368, 104] on div "? Which figure should replace the question mark?" at bounding box center [268, 81] width 414 height 114
drag, startPoint x: 360, startPoint y: 114, endPoint x: 349, endPoint y: 112, distance: 11.2
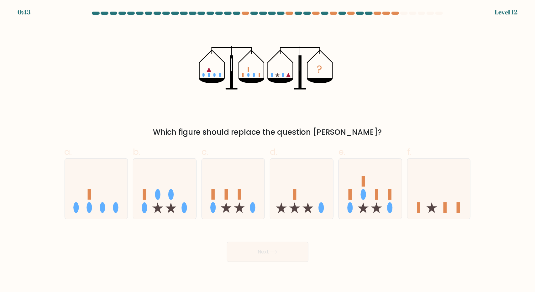
click at [349, 112] on div "? Which figure should replace the question mark?" at bounding box center [268, 81] width 414 height 114
drag, startPoint x: 290, startPoint y: 116, endPoint x: 263, endPoint y: 121, distance: 27.3
click at [263, 119] on div "? Which figure should replace the question mark?" at bounding box center [268, 81] width 414 height 114
drag, startPoint x: 265, startPoint y: 121, endPoint x: 259, endPoint y: 119, distance: 6.2
click at [259, 119] on div "? Which figure should replace the question mark?" at bounding box center [268, 81] width 414 height 114
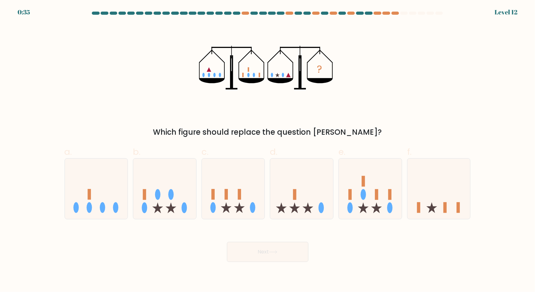
drag, startPoint x: 258, startPoint y: 119, endPoint x: 245, endPoint y: 118, distance: 13.2
click at [245, 118] on div "? Which figure should replace the question mark?" at bounding box center [268, 81] width 414 height 114
drag, startPoint x: 245, startPoint y: 118, endPoint x: 248, endPoint y: 119, distance: 3.2
click at [245, 118] on div "? Which figure should replace the question mark?" at bounding box center [268, 81] width 414 height 114
click at [256, 117] on div "? Which figure should replace the question mark?" at bounding box center [268, 81] width 414 height 114
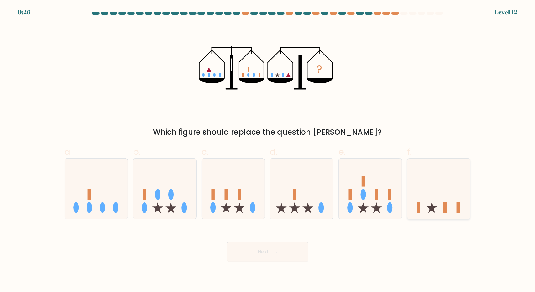
click at [425, 192] on icon at bounding box center [439, 189] width 63 height 52
click at [268, 150] on input "f." at bounding box center [268, 148] width 0 height 4
radio input "true"
click at [285, 255] on button "Next" at bounding box center [268, 252] width 82 height 20
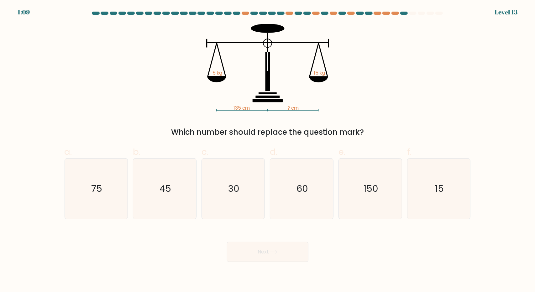
drag, startPoint x: 385, startPoint y: 104, endPoint x: 376, endPoint y: 88, distance: 18.5
click at [376, 88] on div "135 cm ? cm 5 kg 15 kg Which number should replace the question mark?" at bounding box center [268, 81] width 414 height 114
drag, startPoint x: 156, startPoint y: 196, endPoint x: 159, endPoint y: 199, distance: 4.7
click at [155, 196] on icon "45" at bounding box center [165, 189] width 61 height 61
click at [268, 150] on input "b. 45" at bounding box center [268, 148] width 0 height 4
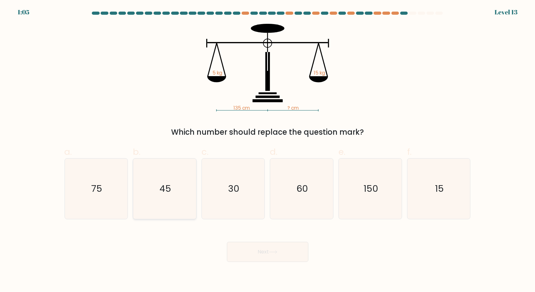
radio input "true"
click at [257, 256] on button "Next" at bounding box center [268, 252] width 82 height 20
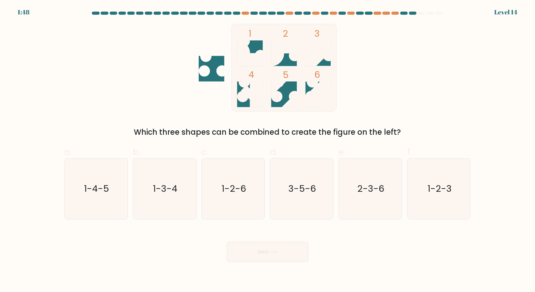
drag, startPoint x: 431, startPoint y: 64, endPoint x: 430, endPoint y: 57, distance: 6.9
drag, startPoint x: 430, startPoint y: 57, endPoint x: 425, endPoint y: 35, distance: 23.3
click at [425, 35] on div "1 2 3 4 5 6 Which three shapes can be combined to create the figure on the left?" at bounding box center [268, 81] width 414 height 114
drag, startPoint x: 423, startPoint y: 67, endPoint x: 432, endPoint y: 46, distance: 22.2
click at [432, 46] on div "1 2 3 4 5 6 Which three shapes can be combined to create the figure on the left?" at bounding box center [268, 81] width 414 height 114
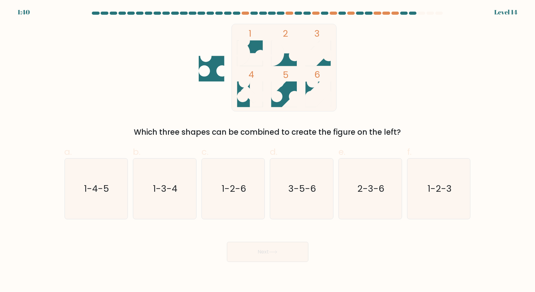
drag, startPoint x: 433, startPoint y: 43, endPoint x: 428, endPoint y: 37, distance: 7.8
click at [428, 37] on div "1 2 3 4 5 6 Which three shapes can be combined to create the figure on the left?" at bounding box center [268, 81] width 414 height 114
drag, startPoint x: 425, startPoint y: 37, endPoint x: 407, endPoint y: 35, distance: 17.3
click at [407, 35] on div "1 2 3 4 5 6 Which three shapes can be combined to create the figure on the left?" at bounding box center [268, 81] width 414 height 114
drag, startPoint x: 411, startPoint y: 81, endPoint x: 410, endPoint y: 56, distance: 25.4
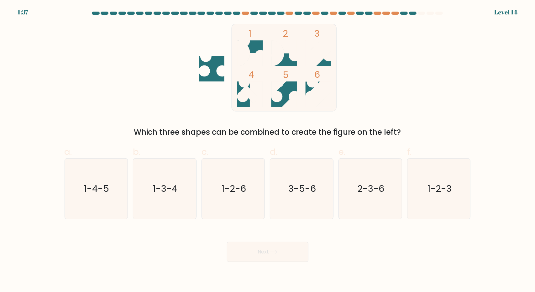
click at [408, 57] on div "1 2 3 4 5 6 Which three shapes can be combined to create the figure on the left?" at bounding box center [268, 81] width 414 height 114
drag, startPoint x: 436, startPoint y: 85, endPoint x: 437, endPoint y: 63, distance: 21.7
click at [437, 63] on div "1 2 3 4 5 6 Which three shapes can be combined to create the figure on the left?" at bounding box center [268, 81] width 414 height 114
click at [301, 203] on icon "3-5-6" at bounding box center [302, 189] width 61 height 61
click at [268, 150] on input "d. 3-5-6" at bounding box center [268, 148] width 0 height 4
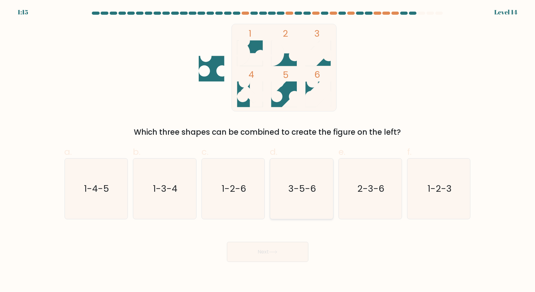
radio input "true"
click at [300, 255] on button "Next" at bounding box center [268, 252] width 82 height 20
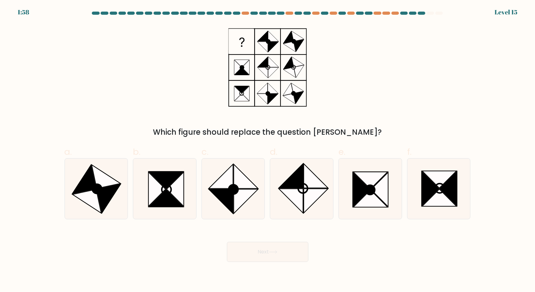
drag, startPoint x: 379, startPoint y: 99, endPoint x: 370, endPoint y: 66, distance: 34.9
click at [370, 66] on div "Which figure should replace the question mark?" at bounding box center [268, 81] width 414 height 114
drag, startPoint x: 370, startPoint y: 64, endPoint x: 368, endPoint y: 56, distance: 8.9
click at [368, 56] on div "Which figure should replace the question mark?" at bounding box center [268, 81] width 414 height 114
click at [167, 180] on icon at bounding box center [166, 180] width 34 height 17
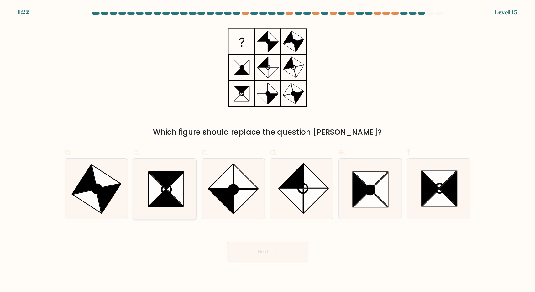
click at [268, 150] on input "b." at bounding box center [268, 148] width 0 height 4
radio input "true"
click at [97, 196] on icon at bounding box center [87, 201] width 29 height 24
click at [268, 150] on input "a." at bounding box center [268, 148] width 0 height 4
radio input "true"
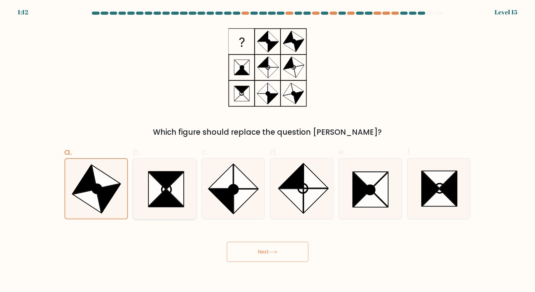
click at [171, 190] on icon at bounding box center [166, 189] width 9 height 9
click at [268, 150] on input "b." at bounding box center [268, 148] width 0 height 4
radio input "true"
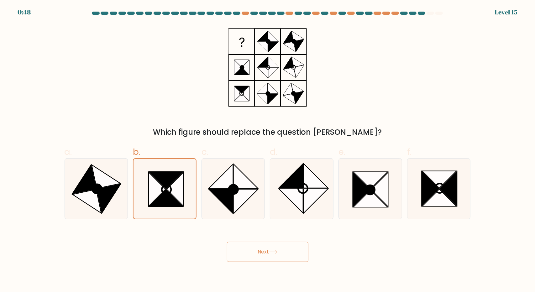
drag, startPoint x: 367, startPoint y: 45, endPoint x: 360, endPoint y: 35, distance: 11.9
click at [360, 35] on div "Which figure should replace the question mark?" at bounding box center [268, 81] width 414 height 114
click at [264, 254] on button "Next" at bounding box center [268, 252] width 82 height 20
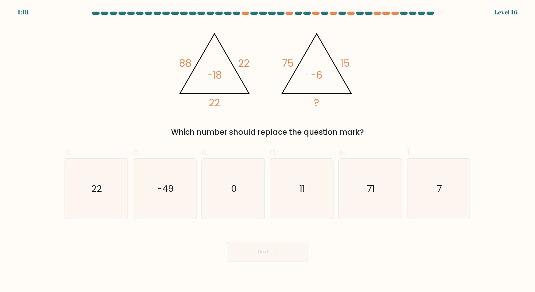
drag, startPoint x: 400, startPoint y: 46, endPoint x: 400, endPoint y: 36, distance: 10.4
click at [400, 36] on div "@import url('https://fonts.googleapis.com/css?family=Abril+Fatface:400,100,100i…" at bounding box center [268, 81] width 414 height 114
click at [312, 188] on icon "11" at bounding box center [302, 189] width 61 height 61
click at [268, 150] on input "d. 11" at bounding box center [268, 148] width 0 height 4
radio input "true"
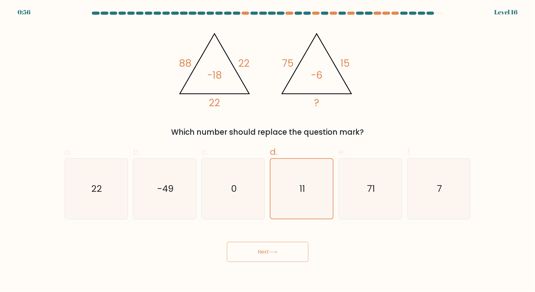
click at [297, 256] on button "Next" at bounding box center [268, 252] width 82 height 20
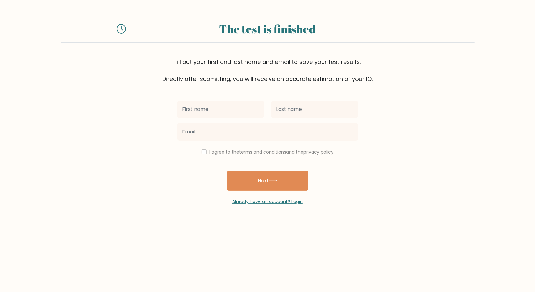
click at [234, 110] on input "text" at bounding box center [221, 110] width 87 height 18
type input "Al"
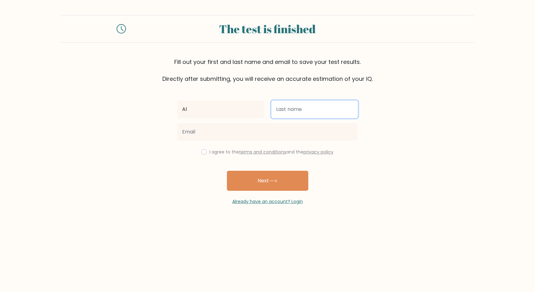
drag, startPoint x: 293, startPoint y: 113, endPoint x: 300, endPoint y: 111, distance: 7.8
click at [293, 113] on input "text" at bounding box center [315, 110] width 87 height 18
type input "Mu"
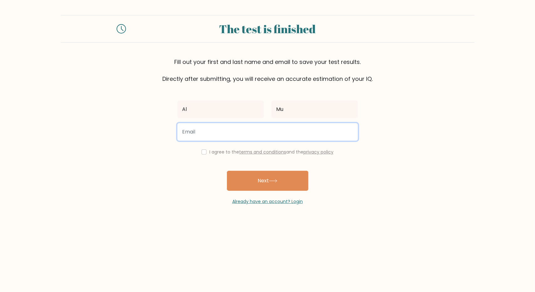
click at [253, 136] on input "email" at bounding box center [268, 132] width 181 height 18
type input "[EMAIL_ADDRESS][DOMAIN_NAME]"
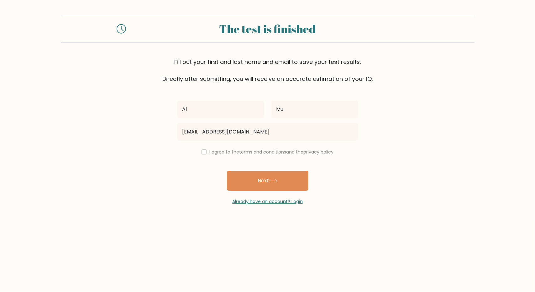
click at [223, 154] on label "I agree to the terms and conditions and the privacy policy" at bounding box center [272, 152] width 124 height 6
click at [202, 151] on input "checkbox" at bounding box center [204, 152] width 5 height 5
checkbox input "true"
click at [244, 177] on button "Next" at bounding box center [268, 181] width 82 height 20
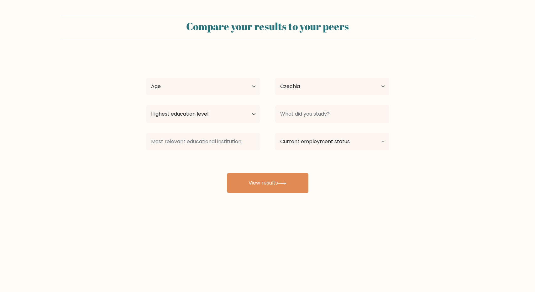
select select "CZ"
click at [225, 91] on select "Age Under [DEMOGRAPHIC_DATA] [DEMOGRAPHIC_DATA] [DEMOGRAPHIC_DATA] [DEMOGRAPHIC…" at bounding box center [203, 87] width 114 height 18
select select "18_24"
click at [146, 78] on select "Age Under [DEMOGRAPHIC_DATA] [DEMOGRAPHIC_DATA] [DEMOGRAPHIC_DATA] [DEMOGRAPHIC…" at bounding box center [203, 87] width 114 height 18
click at [198, 106] on select "Highest education level No schooling Primary Lower Secondary Upper Secondary Oc…" at bounding box center [203, 114] width 114 height 18
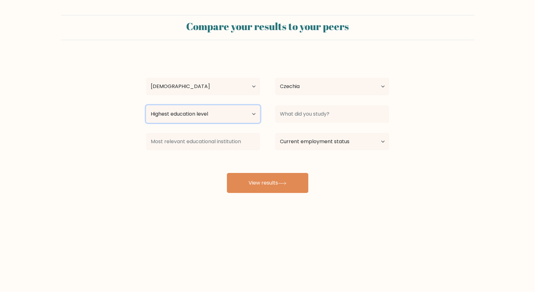
click at [146, 105] on select "Highest education level No schooling Primary Lower Secondary Upper Secondary Oc…" at bounding box center [203, 114] width 114 height 18
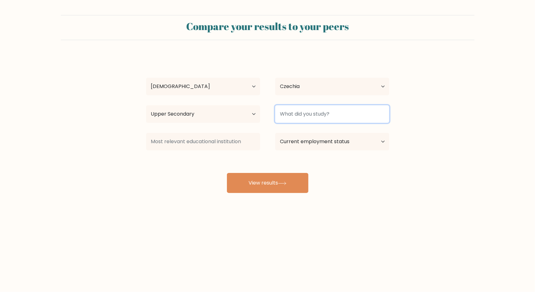
click at [290, 109] on input at bounding box center [332, 114] width 114 height 18
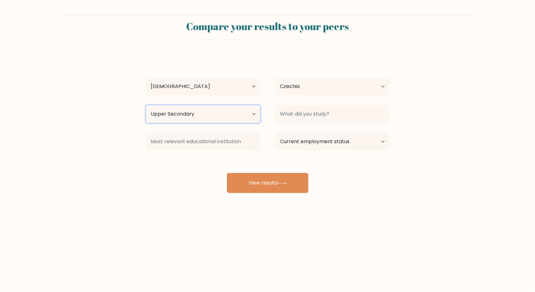
drag, startPoint x: 233, startPoint y: 115, endPoint x: 229, endPoint y: 123, distance: 8.3
click at [233, 116] on select "Highest education level No schooling Primary Lower Secondary Upper Secondary Oc…" at bounding box center [203, 114] width 114 height 18
click at [146, 105] on select "Highest education level No schooling Primary Lower Secondary Upper Secondary Oc…" at bounding box center [203, 114] width 114 height 18
click at [216, 119] on select "Highest education level No schooling Primary Lower Secondary Upper Secondary Oc…" at bounding box center [203, 114] width 114 height 18
click at [146, 105] on select "Highest education level No schooling Primary Lower Secondary Upper Secondary Oc…" at bounding box center [203, 114] width 114 height 18
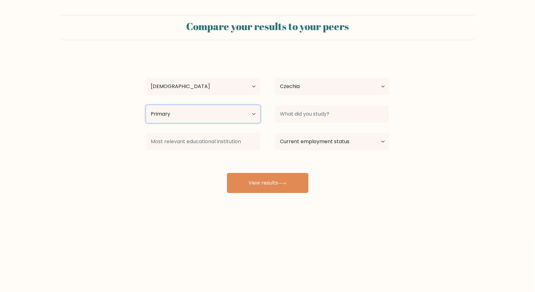
click at [213, 121] on select "Highest education level No schooling Primary Lower Secondary Upper Secondary Oc…" at bounding box center [203, 114] width 114 height 18
click at [146, 105] on select "Highest education level No schooling Primary Lower Secondary Upper Secondary Oc…" at bounding box center [203, 114] width 114 height 18
click at [213, 117] on select "Highest education level No schooling Primary Lower Secondary Upper Secondary Oc…" at bounding box center [203, 114] width 114 height 18
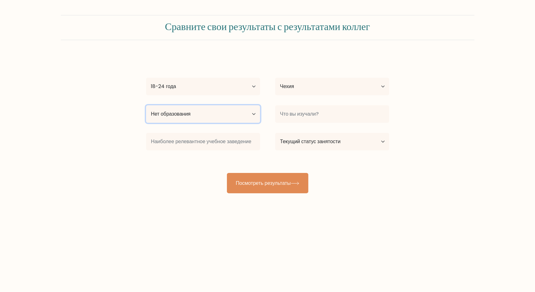
click at [192, 116] on select "Высший уровень образования Нет образования Начальный Младшая средняя школа Стар…" at bounding box center [203, 114] width 114 height 18
select select "upper_secondary"
click at [146, 105] on select "Высший уровень образования Нет образования Начальный Младшая средняя школа Стар…" at bounding box center [203, 114] width 114 height 18
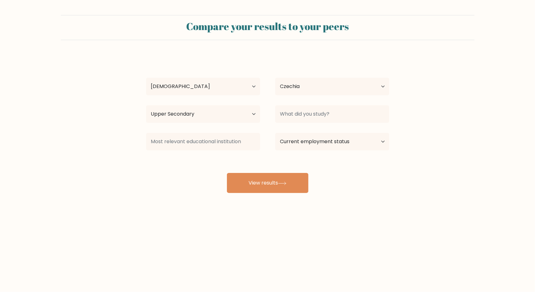
click at [410, 111] on form "Compare your results to your peers Al Mu Age Under [DEMOGRAPHIC_DATA] [DEMOGRAP…" at bounding box center [267, 104] width 535 height 178
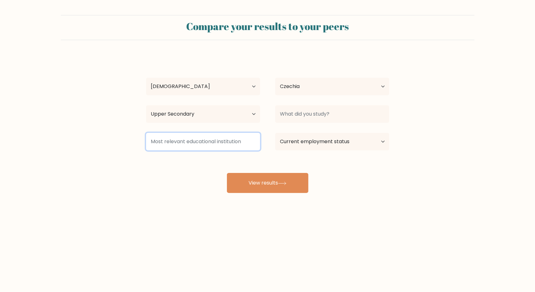
click at [222, 145] on input at bounding box center [203, 142] width 114 height 18
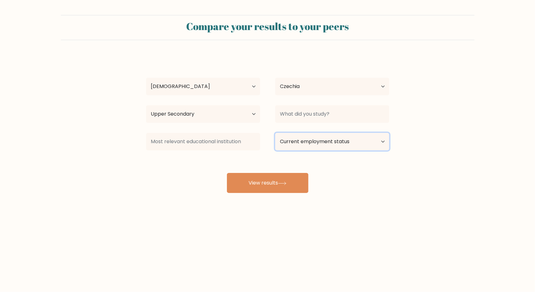
click at [296, 140] on select "Current employment status Employed Student Retired Other / prefer not to answer" at bounding box center [332, 142] width 114 height 18
select select "student"
click at [275, 133] on select "Current employment status Employed Student Retired Other / prefer not to answer" at bounding box center [332, 142] width 114 height 18
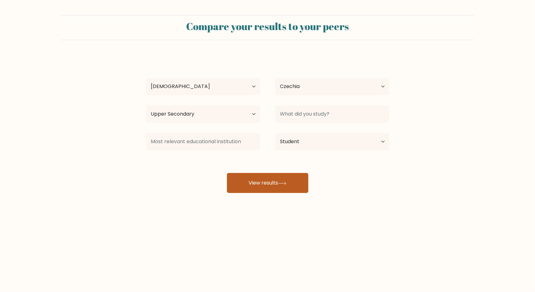
click at [295, 179] on button "View results" at bounding box center [268, 183] width 82 height 20
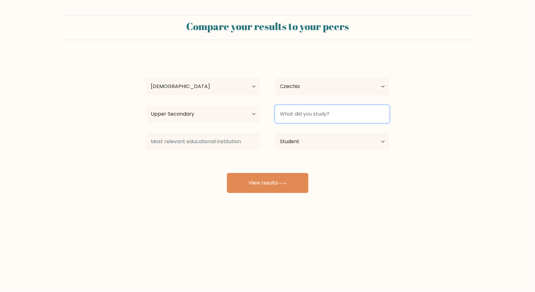
click at [305, 108] on input at bounding box center [332, 114] width 114 height 18
type input "Nothing"
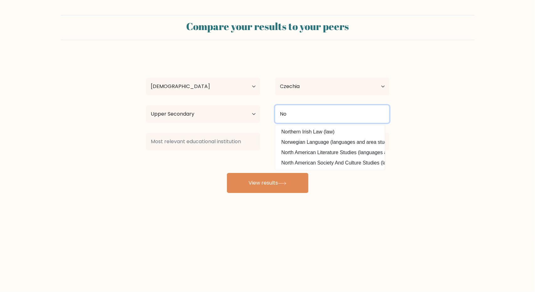
type input "Not"
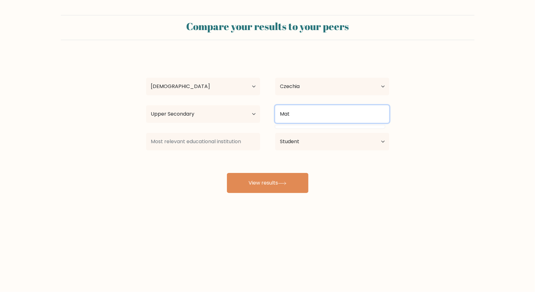
type input "Math"
type input "mat"
type input "Nothing"
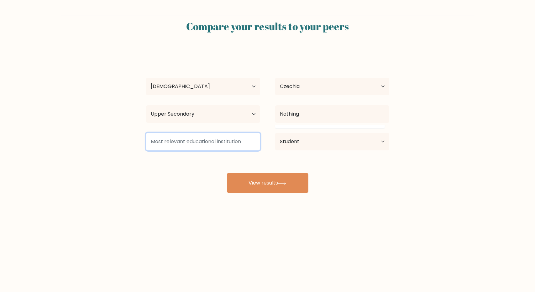
click at [197, 149] on input at bounding box center [203, 142] width 114 height 18
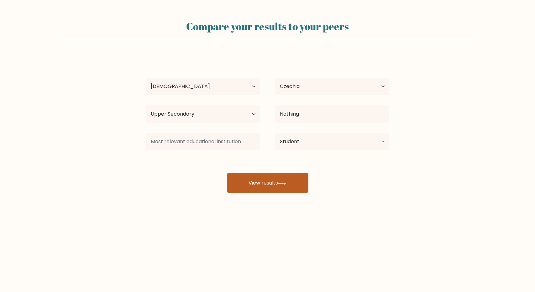
click at [243, 185] on button "View results" at bounding box center [268, 183] width 82 height 20
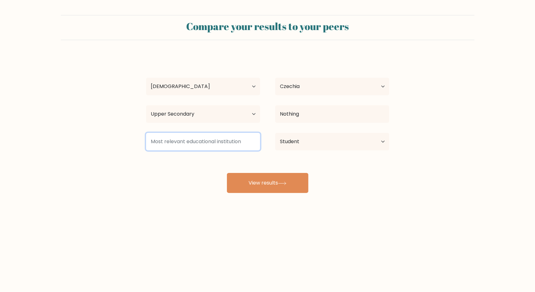
click at [211, 142] on input at bounding box center [203, 142] width 114 height 18
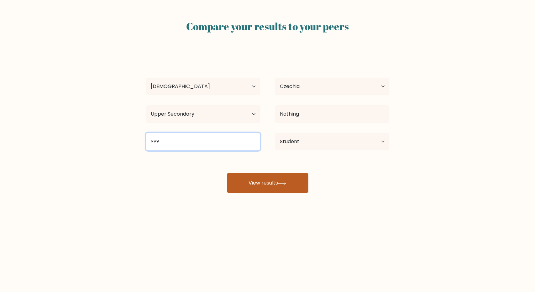
type input "???"
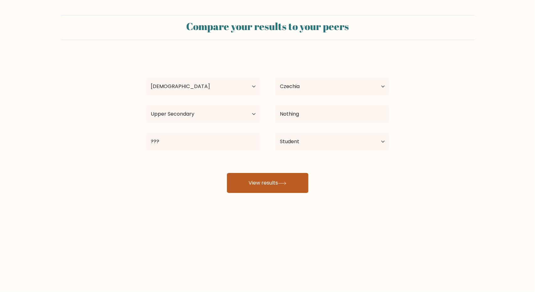
click at [260, 182] on button "View results" at bounding box center [268, 183] width 82 height 20
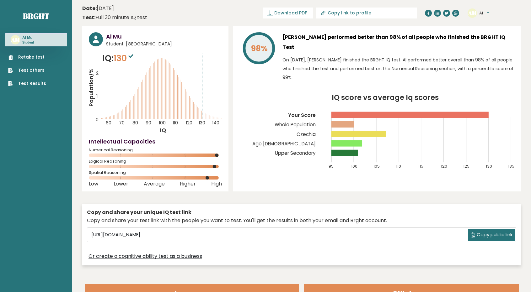
drag, startPoint x: 342, startPoint y: 198, endPoint x: 322, endPoint y: 196, distance: 19.8
click at [322, 196] on div "Al Mu Student, [GEOGRAPHIC_DATA] IQ: 130 Population/% IQ 0 1 2 60 70 80 90 100 …" at bounding box center [301, 147] width 438 height 243
drag, startPoint x: 220, startPoint y: 16, endPoint x: 214, endPoint y: 13, distance: 7.6
click at [214, 13] on header "Date: [DATE] Test: Full 30 minute IQ test Download PDF Downloading... Downloadi…" at bounding box center [301, 13] width 438 height 20
drag, startPoint x: 215, startPoint y: 14, endPoint x: 210, endPoint y: 12, distance: 5.4
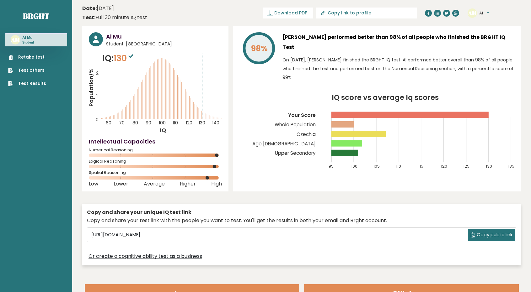
click at [210, 12] on header "Date: [DATE] Test: Full 30 minute IQ test Download PDF Downloading... Downloadi…" at bounding box center [301, 13] width 438 height 20
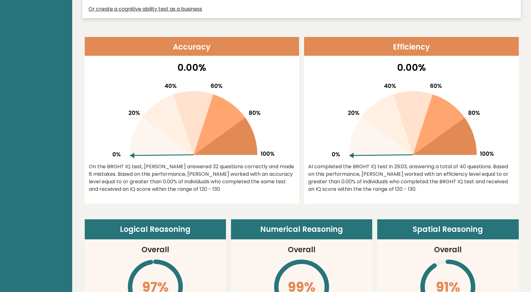
scroll to position [345, 0]
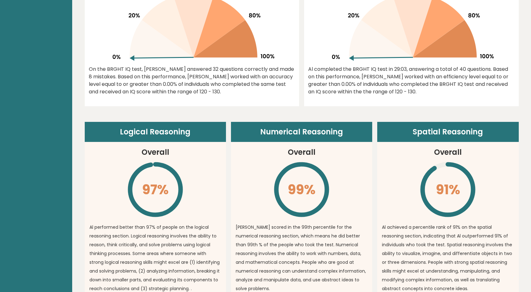
drag, startPoint x: 224, startPoint y: 114, endPoint x: 212, endPoint y: 113, distance: 12.0
click at [212, 113] on div "Logical Reasoning Overall 97% \ Al performed better than 97% of people on the l…" at bounding box center [302, 236] width 434 height 260
drag, startPoint x: 211, startPoint y: 114, endPoint x: 206, endPoint y: 114, distance: 5.6
click at [206, 114] on div "Logical Reasoning Overall 97% \ Al performed better than 97% of people on the l…" at bounding box center [302, 236] width 434 height 260
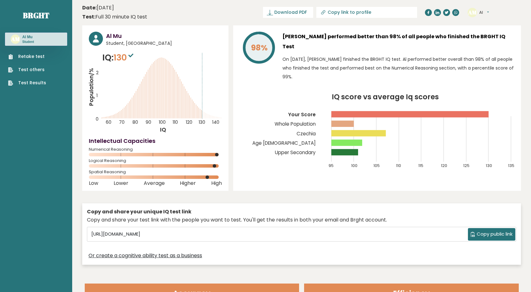
scroll to position [0, 0]
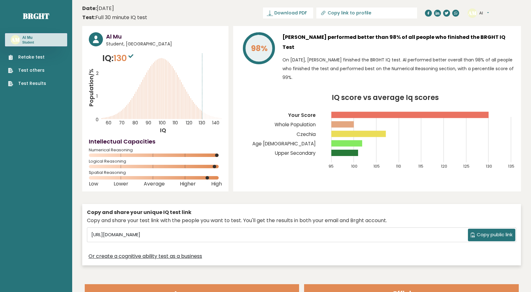
drag, startPoint x: 326, startPoint y: 198, endPoint x: 304, endPoint y: 204, distance: 22.7
click at [304, 204] on div "Copy and share your unique IQ test link Copy and share your test link with the …" at bounding box center [301, 235] width 438 height 62
drag, startPoint x: 304, startPoint y: 204, endPoint x: 287, endPoint y: 205, distance: 16.6
click at [287, 205] on div "Copy and share your unique IQ test link Copy and share your test link with the …" at bounding box center [301, 235] width 438 height 62
drag, startPoint x: 284, startPoint y: 185, endPoint x: 276, endPoint y: 181, distance: 8.4
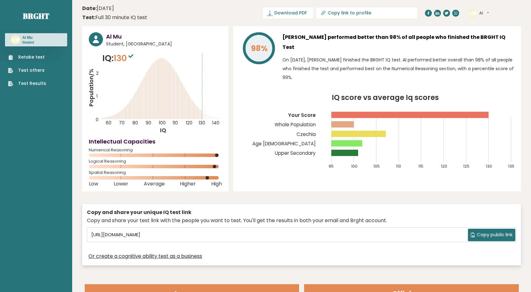
click at [276, 183] on div "98% [PERSON_NAME] performed better than 98% of all people who finished the BRGH…" at bounding box center [377, 109] width 288 height 166
drag, startPoint x: 277, startPoint y: 178, endPoint x: 265, endPoint y: 180, distance: 12.7
click at [265, 180] on div "98% [PERSON_NAME] performed better than 98% of all people who finished the BRGH…" at bounding box center [377, 109] width 288 height 166
drag, startPoint x: 10, startPoint y: 0, endPoint x: 256, endPoint y: 15, distance: 246.4
click at [237, 15] on header "Date: [DATE] Test: Full 30 minute IQ test Download PDF Downloading... Downloadi…" at bounding box center [301, 13] width 438 height 20
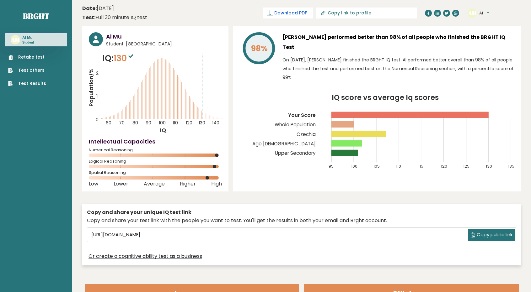
click at [307, 14] on span "Download PDF" at bounding box center [290, 13] width 33 height 7
click at [305, 16] on span "✓ Your PDF is downloaded..." at bounding box center [277, 13] width 71 height 11
click at [309, 14] on span "✓ Your PDF is downloaded..." at bounding box center [277, 13] width 71 height 11
click at [247, 9] on header "Date: [DATE] Test: Full 30 minute IQ test Download PDF Downloading... Downloadi…" at bounding box center [301, 13] width 438 height 20
click at [399, 13] on input "Copy link to profile" at bounding box center [369, 12] width 85 height 5
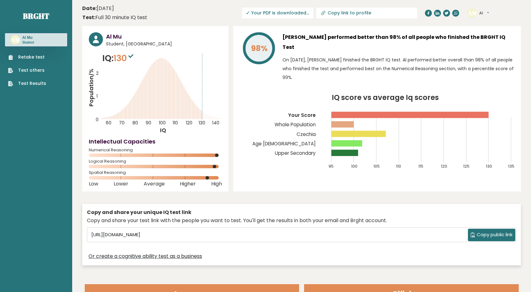
type input "[URL][DOMAIN_NAME]"
drag, startPoint x: 259, startPoint y: 195, endPoint x: 248, endPoint y: 197, distance: 11.0
click at [248, 197] on div "Al Mu Student, [GEOGRAPHIC_DATA] IQ: 130 Population/% IQ 0 1 2 60 70 80 90 100 …" at bounding box center [301, 147] width 438 height 243
